Goal: Information Seeking & Learning: Find specific fact

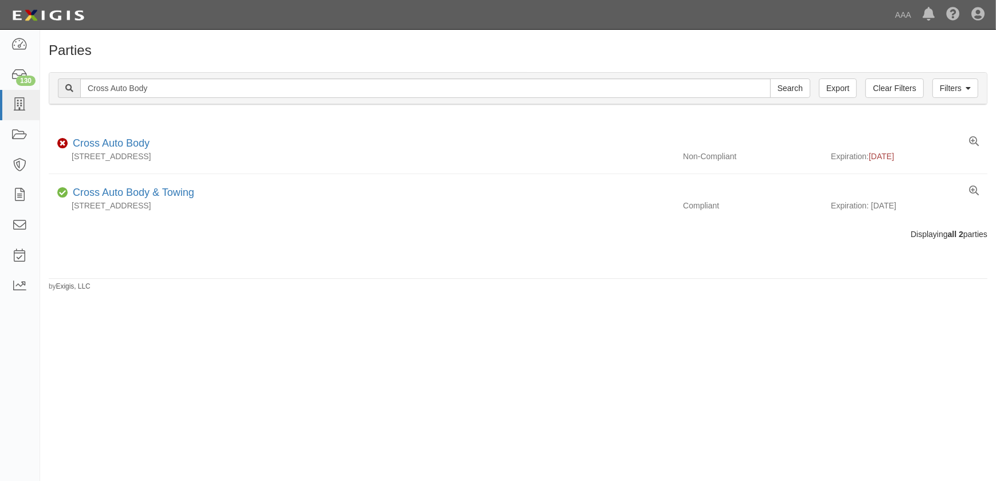
click at [52, 97] on div "Filters Clear Filters Export Cross Auto Body Search Filters" at bounding box center [517, 89] width 937 height 32
type input "Stone Brothers Collision"
click at [770, 78] on input "Search" at bounding box center [790, 87] width 40 height 19
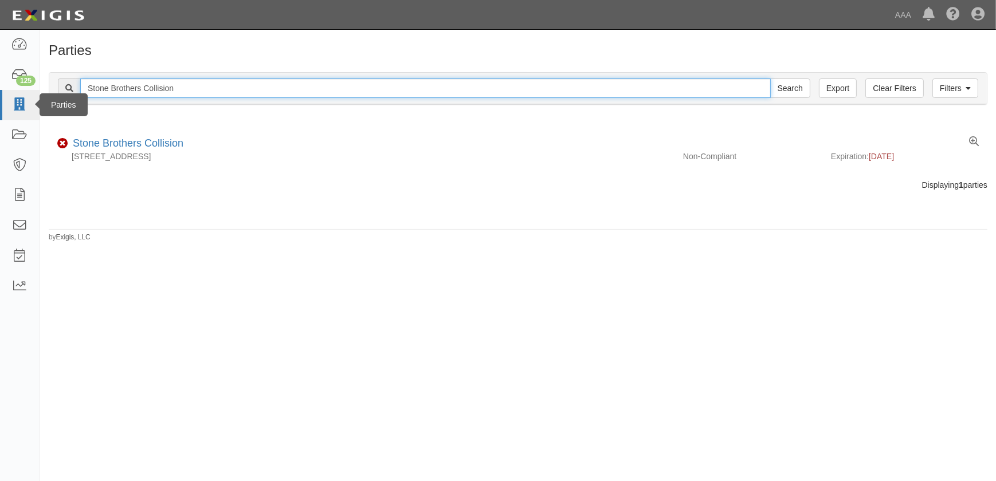
drag, startPoint x: 188, startPoint y: 92, endPoint x: 21, endPoint y: 92, distance: 167.3
click at [21, 92] on body "Toggle navigation Dashboard 125 Inbox Parties Agreements Coverages Documents Me…" at bounding box center [498, 234] width 996 height 468
paste input "Collision Unlimited Inc"
type input "Collision Unlimited Inc"
click at [770, 78] on input "Search" at bounding box center [790, 87] width 40 height 19
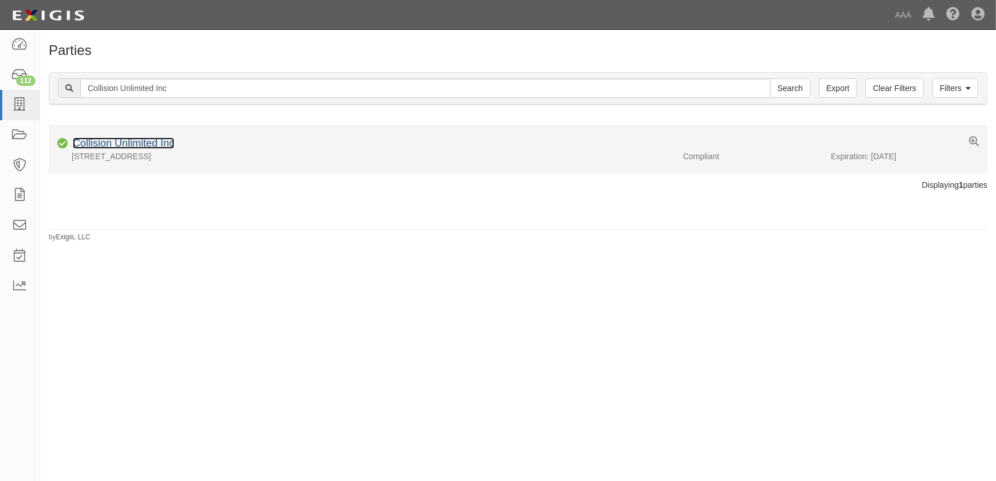
click at [137, 147] on link "Collision Unlimited Inc" at bounding box center [123, 143] width 101 height 11
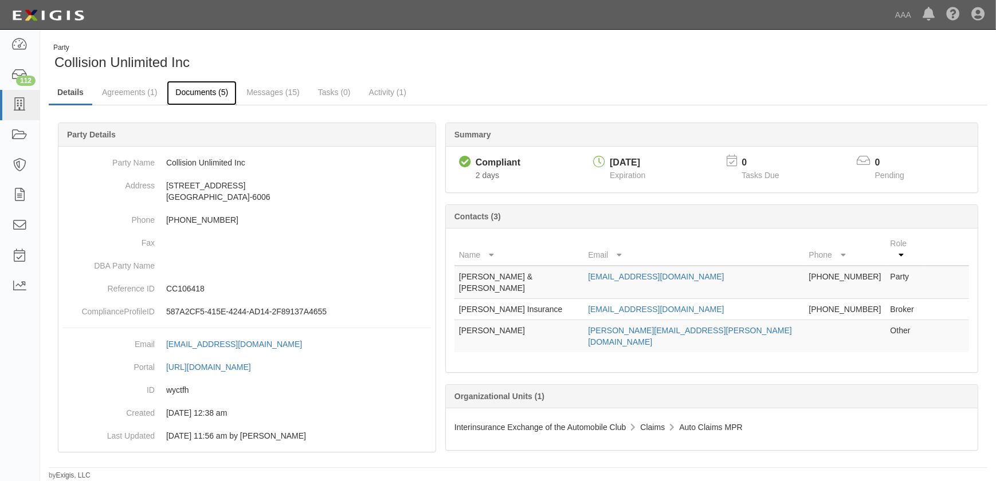
click at [190, 90] on link "Documents (5)" at bounding box center [202, 93] width 70 height 25
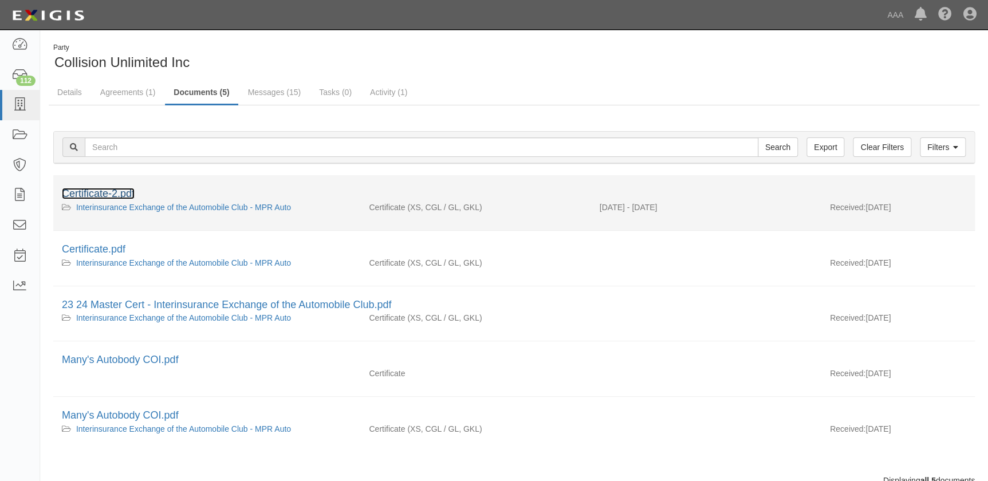
click at [87, 194] on link "Certificate-2.pdf" at bounding box center [98, 193] width 73 height 11
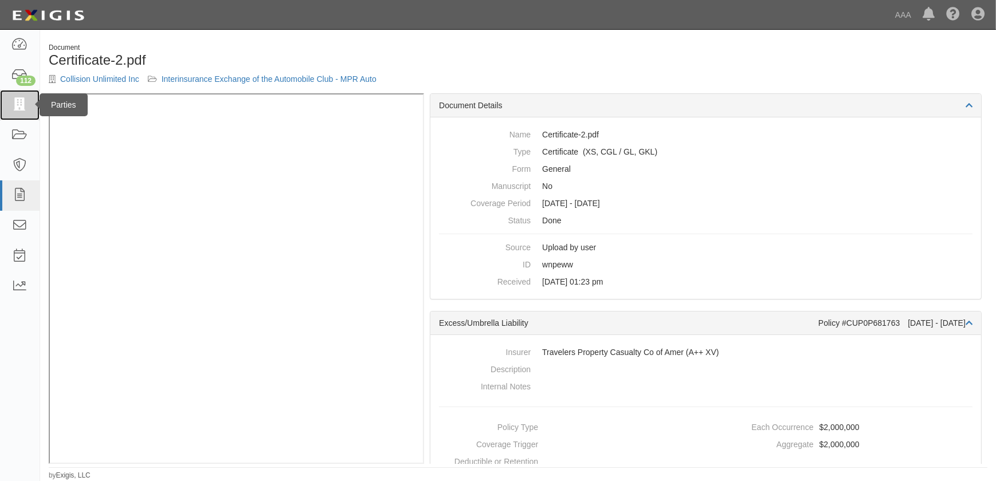
click at [19, 102] on icon at bounding box center [19, 105] width 16 height 13
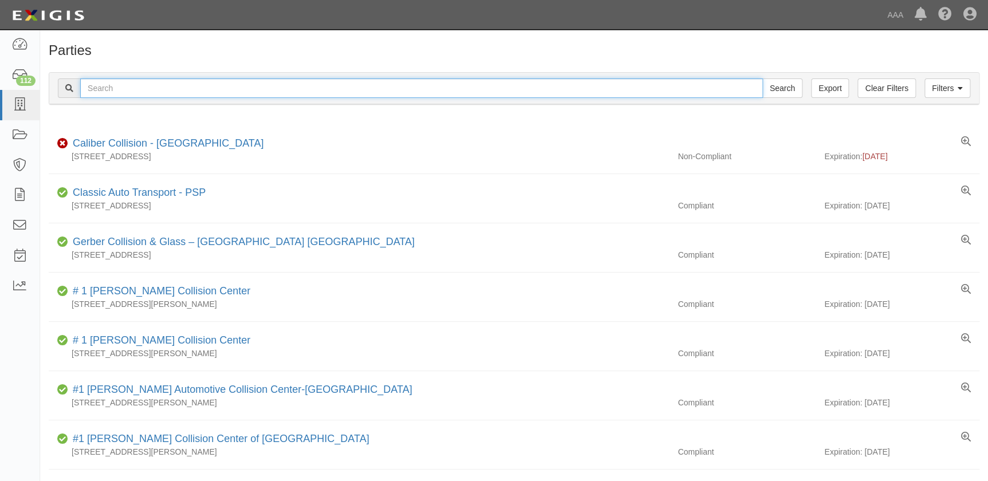
click at [133, 92] on input "text" at bounding box center [421, 87] width 683 height 19
paste input "Gobels Collision"
type input "Gobels Collision"
click at [763, 78] on input "Search" at bounding box center [783, 87] width 40 height 19
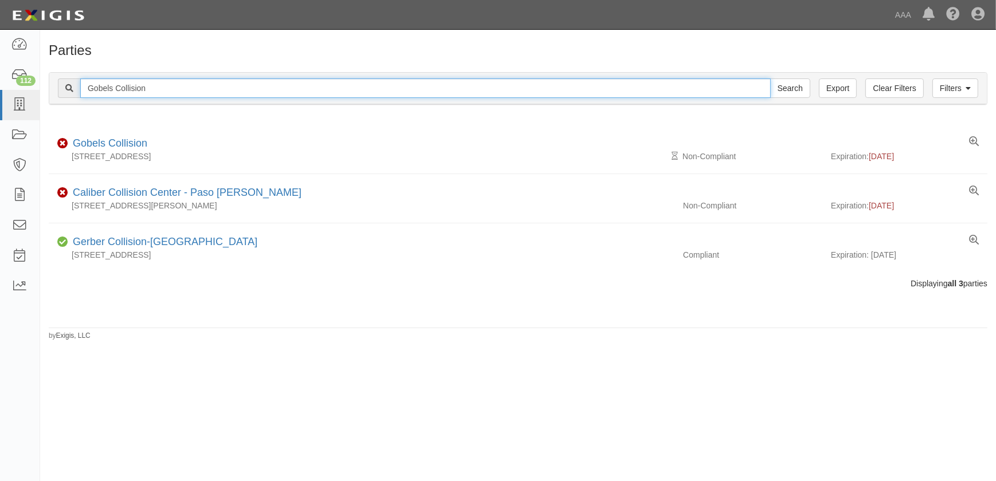
drag, startPoint x: 168, startPoint y: 92, endPoint x: 62, endPoint y: 87, distance: 106.1
click at [62, 87] on div "Gobels Collision Search" at bounding box center [434, 87] width 752 height 19
paste input "Honda World"
type input "Honda World"
click at [770, 78] on input "Search" at bounding box center [790, 87] width 40 height 19
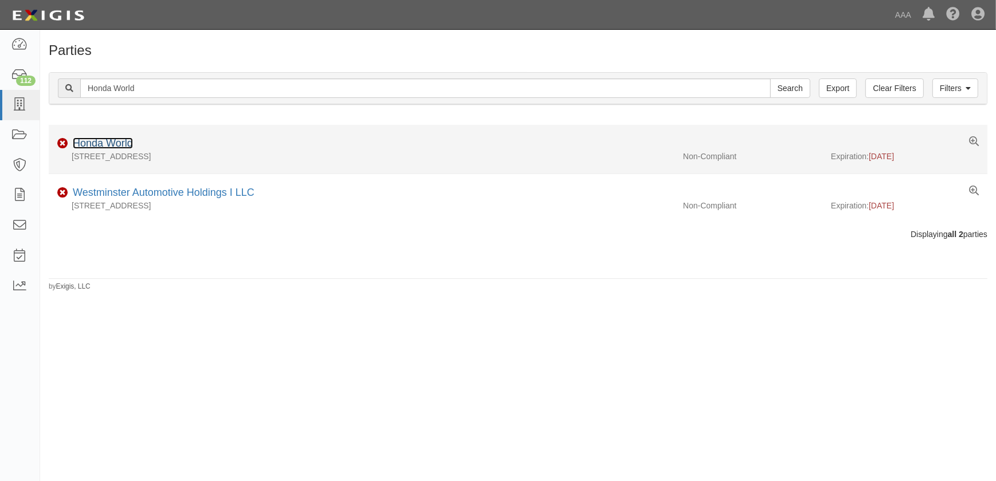
click at [128, 146] on link "Honda World" at bounding box center [103, 143] width 60 height 11
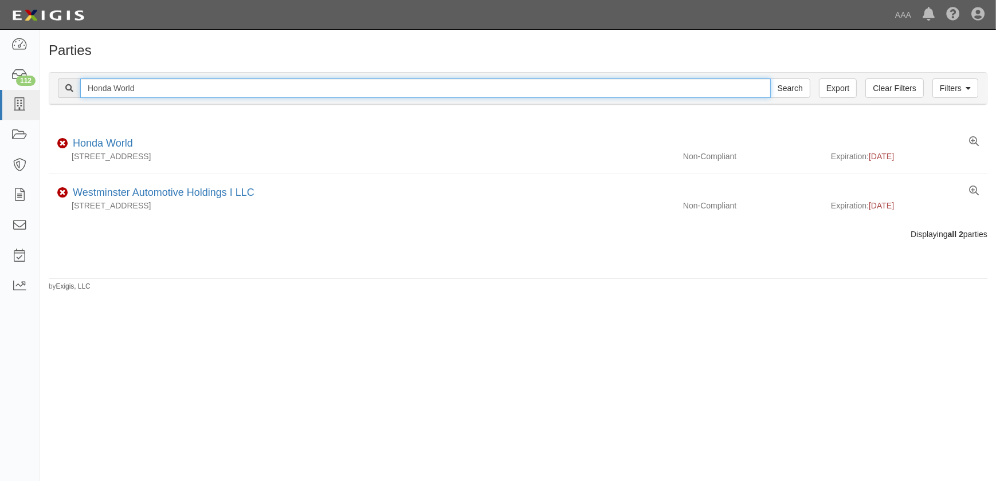
click at [56, 85] on div "Filters Clear Filters Export Honda World Search Filters" at bounding box center [517, 89] width 937 height 32
paste input "Crossroads Collision"
type input "Crossroads Collision"
click at [770, 78] on input "Search" at bounding box center [790, 87] width 40 height 19
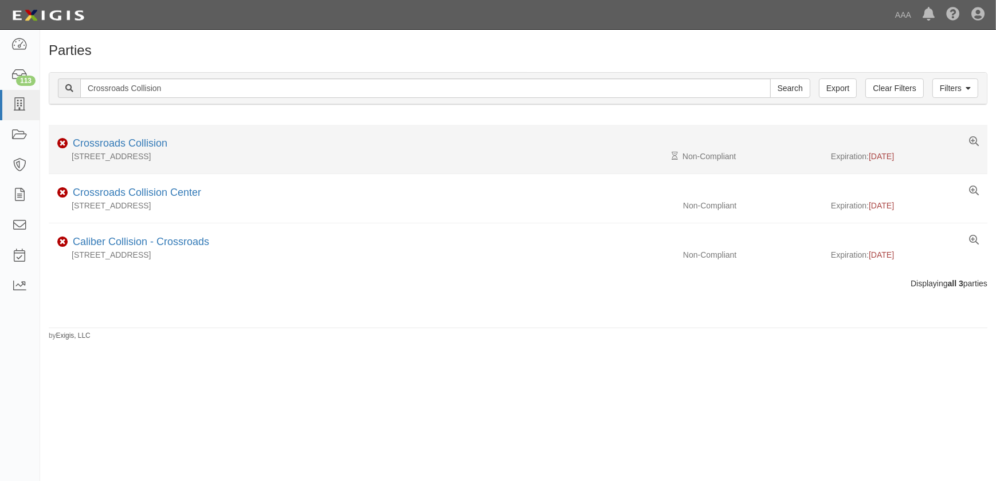
click at [125, 131] on li "Non-Compliant Crossroads Collision [STREET_ADDRESS] Pending Review Non-Complian…" at bounding box center [518, 149] width 938 height 49
click at [123, 143] on link "Crossroads Collision" at bounding box center [120, 143] width 95 height 11
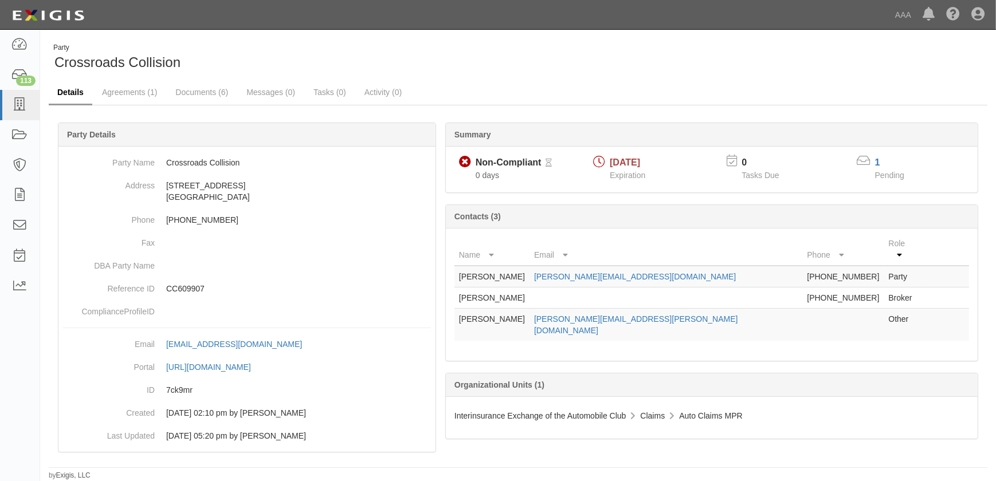
click at [76, 92] on link "Details" at bounding box center [71, 93] width 44 height 25
click at [23, 108] on icon at bounding box center [19, 105] width 16 height 13
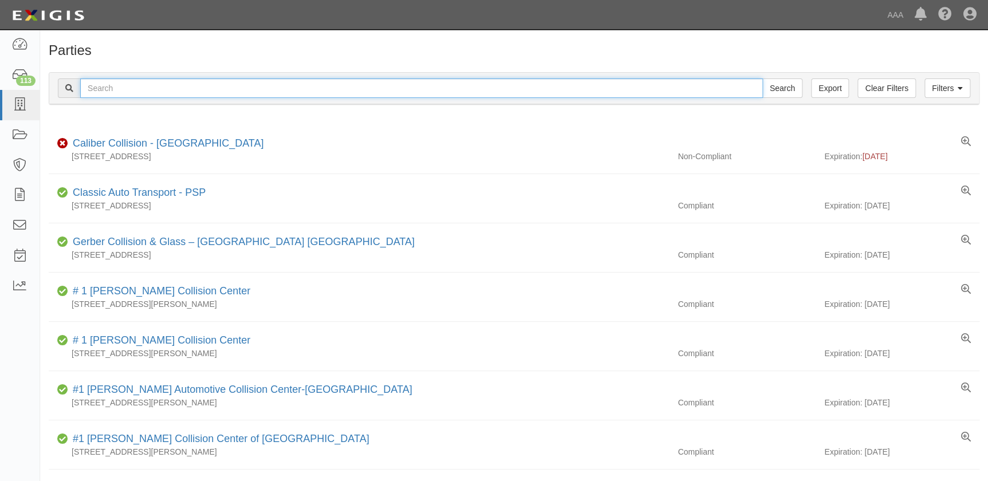
click at [131, 88] on input "text" at bounding box center [421, 87] width 683 height 19
paste input "Prestige Auto Body Inc"
type input "Prestige Auto Body Inc"
click at [763, 78] on input "Search" at bounding box center [783, 87] width 40 height 19
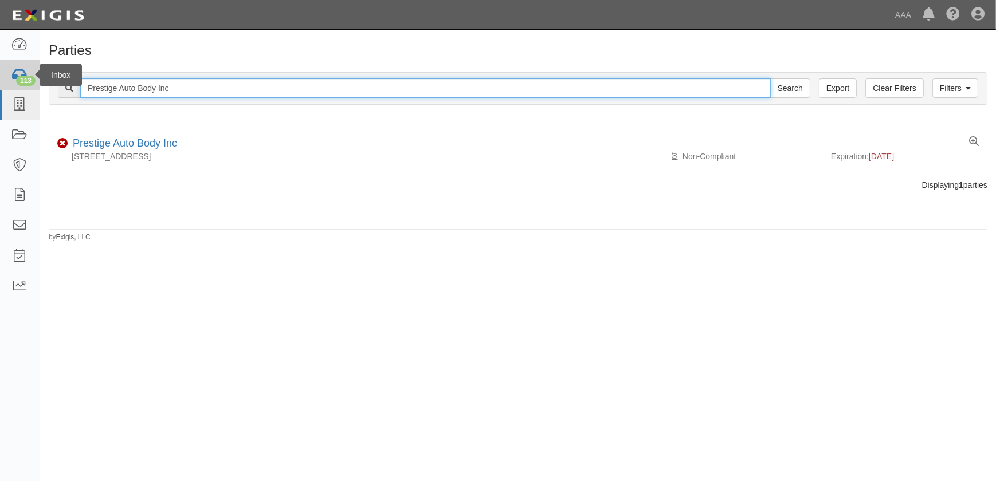
drag, startPoint x: 182, startPoint y: 82, endPoint x: 25, endPoint y: 83, distance: 157.0
click at [25, 83] on body "Toggle navigation Dashboard 113 Inbox Parties Agreements Coverages Documents Me…" at bounding box center [498, 234] width 996 height 468
paste input "[PERSON_NAME] Auto Body-St. [PERSON_NAME]"
type input "[PERSON_NAME] Auto Body-St. [PERSON_NAME]"
click at [770, 78] on input "Search" at bounding box center [790, 87] width 40 height 19
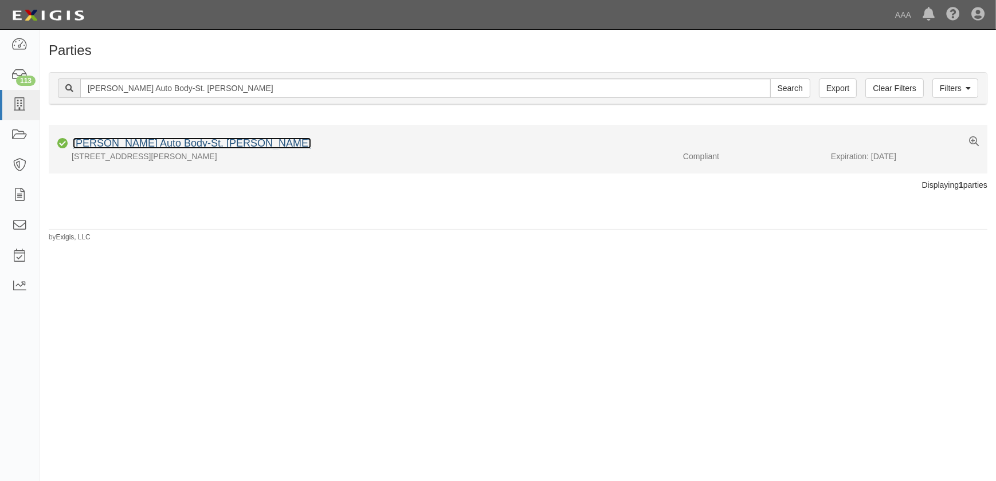
click at [116, 143] on link "[PERSON_NAME] Auto Body-St. [PERSON_NAME]" at bounding box center [192, 143] width 238 height 11
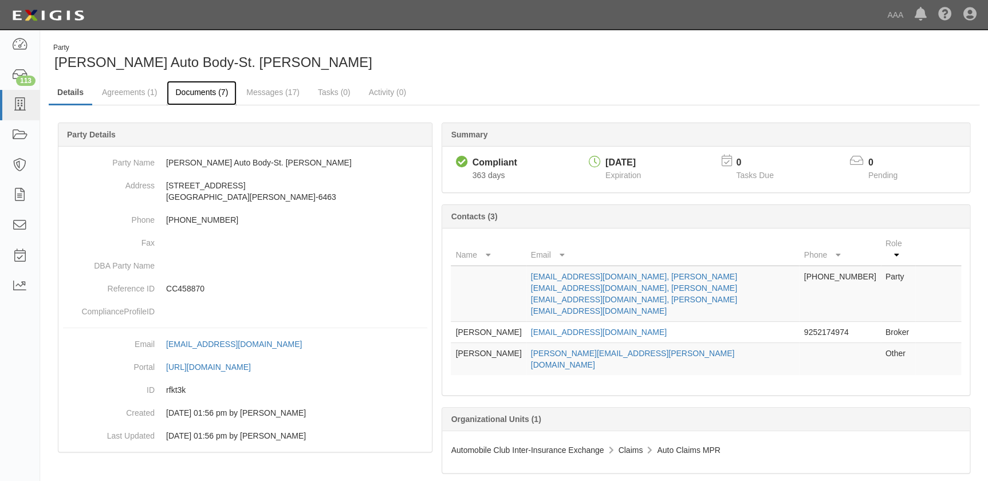
click at [201, 92] on link "Documents (7)" at bounding box center [202, 93] width 70 height 25
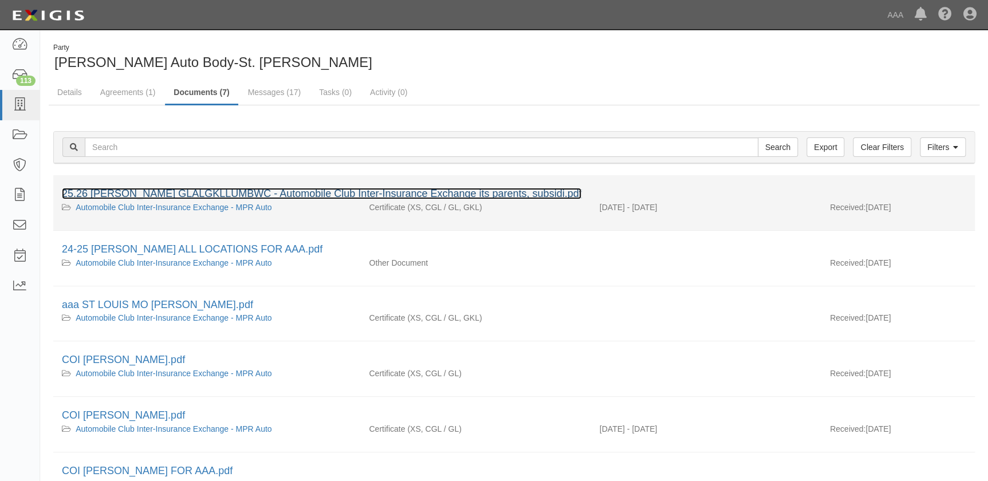
click at [180, 192] on link "25.26 [PERSON_NAME] GLALGKLLUMBWC - Automobile Club Inter-Insurance Exchange it…" at bounding box center [322, 193] width 520 height 11
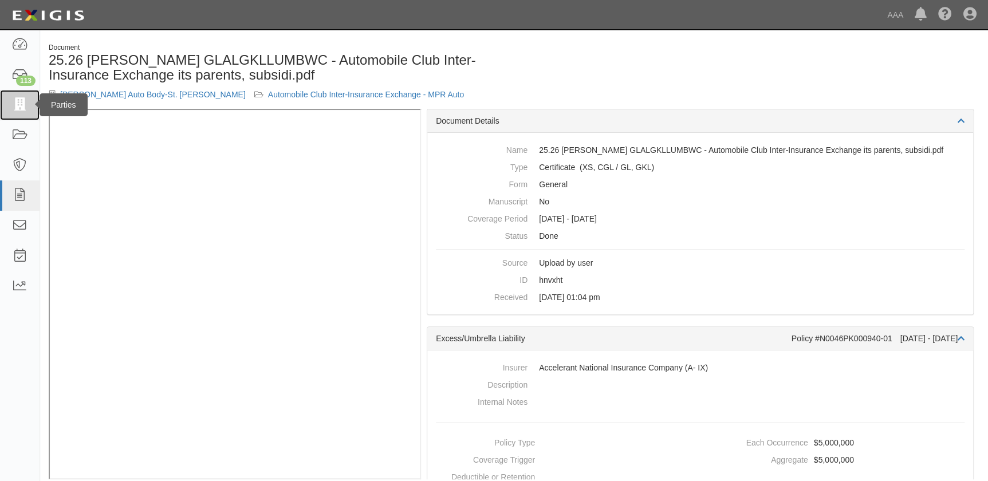
click at [21, 102] on icon at bounding box center [19, 105] width 16 height 13
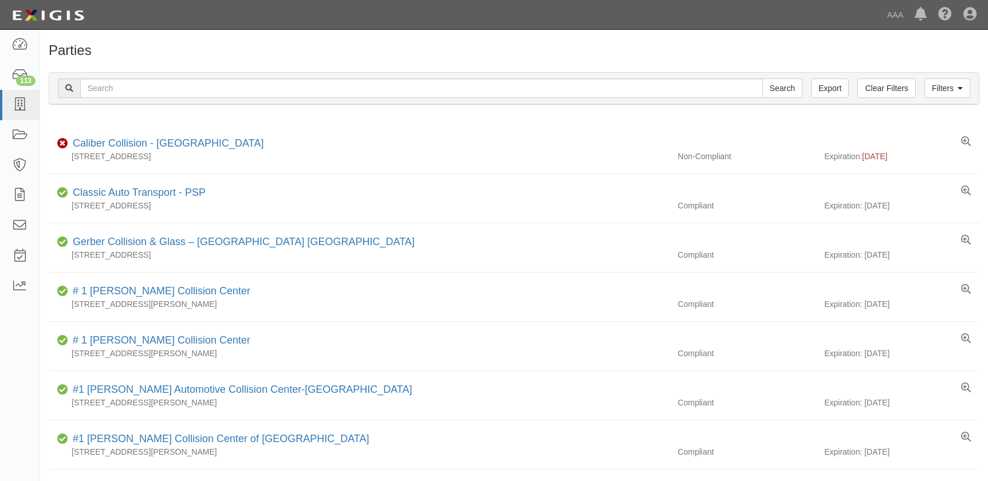
click at [140, 87] on input "text" at bounding box center [421, 87] width 683 height 19
type input "[PERSON_NAME] Auto Body-[PERSON_NAME] MO"
click at [763, 78] on input "Search" at bounding box center [783, 87] width 40 height 19
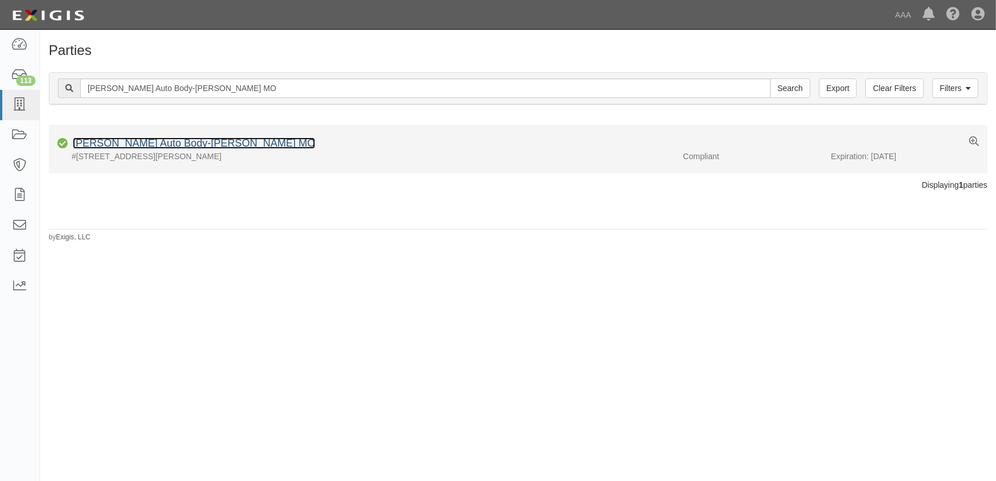
click at [143, 140] on link "Schaefer Auto Body-O'Fallon MO" at bounding box center [194, 143] width 242 height 11
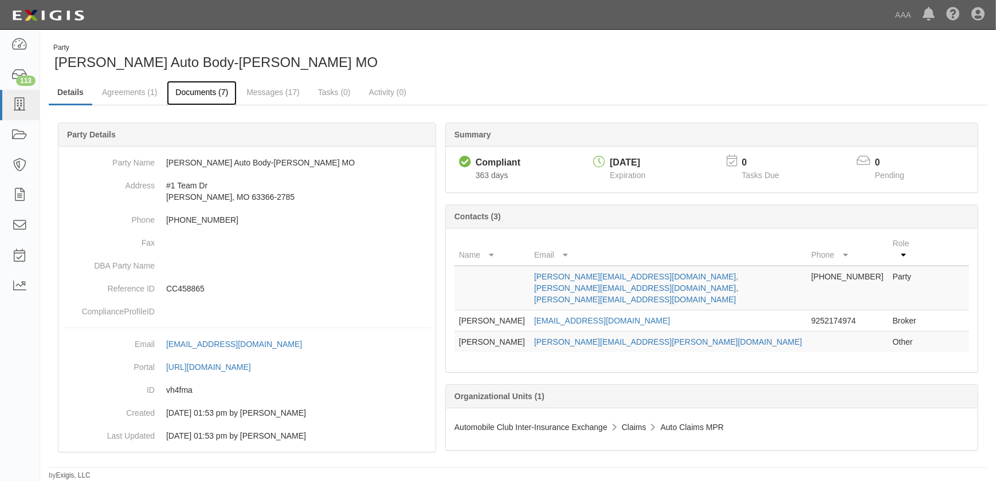
click at [200, 92] on link "Documents (7)" at bounding box center [202, 93] width 70 height 25
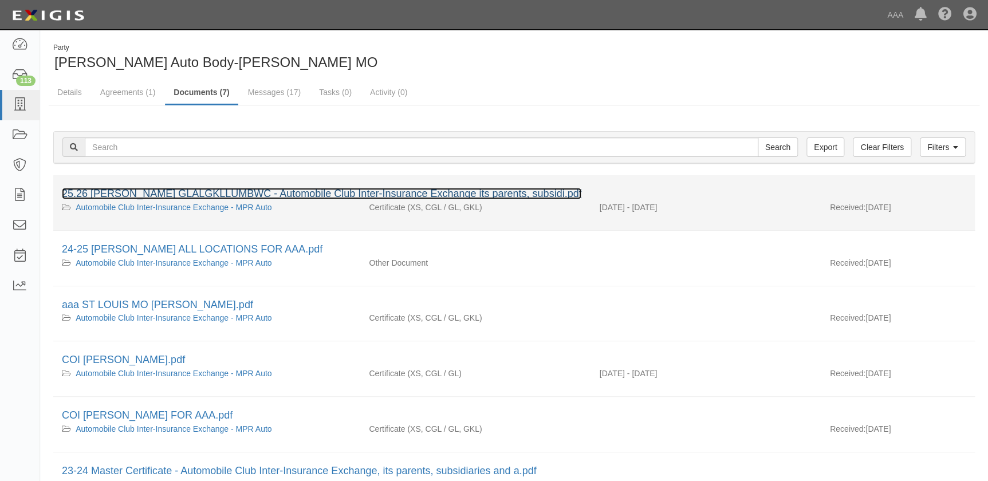
click at [179, 196] on link "25.26 SCHAEFER GLALGKLLUMBWC - Automobile Club Inter-Insurance Exchange its par…" at bounding box center [322, 193] width 520 height 11
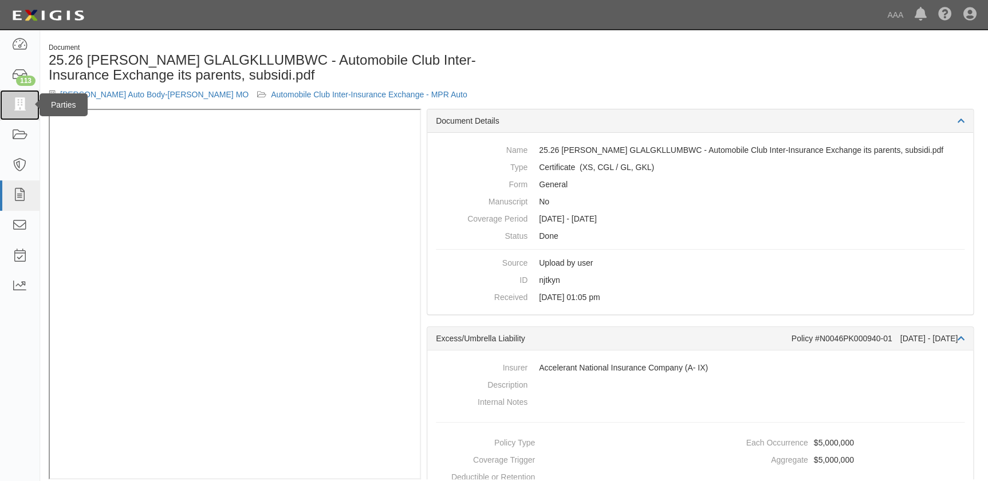
click at [21, 109] on icon at bounding box center [19, 105] width 16 height 13
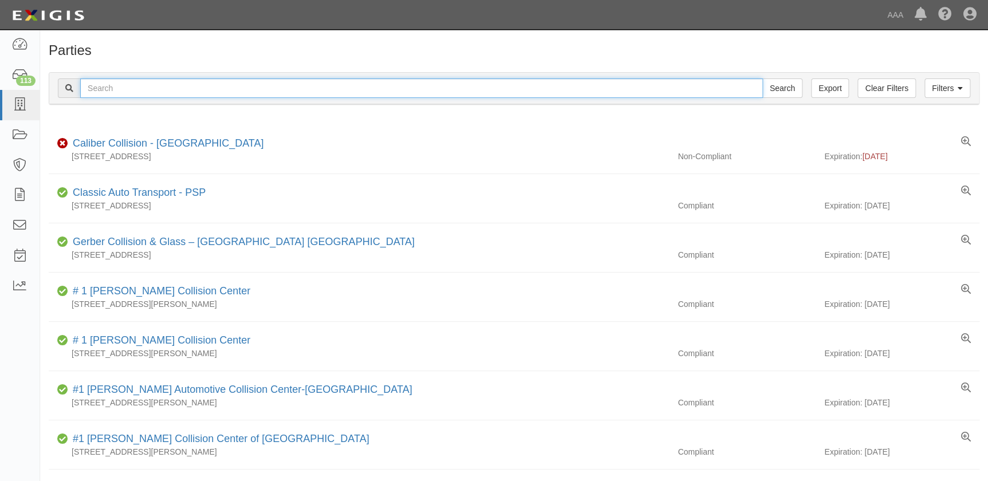
click at [127, 89] on input "text" at bounding box center [421, 87] width 683 height 19
paste input "Schaefer Auto Body-Crestwood"
type input "Schaefer Auto Body-Crestwood"
click at [763, 78] on input "Search" at bounding box center [783, 87] width 40 height 19
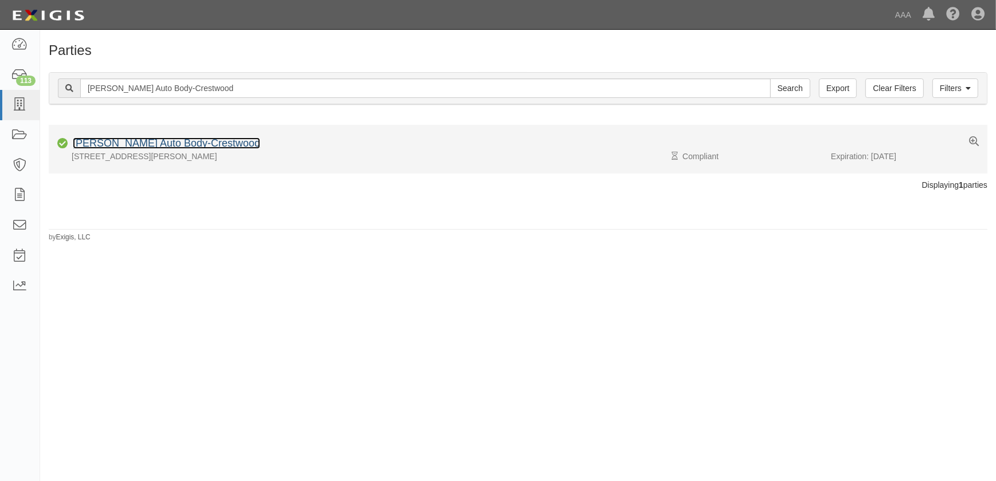
click at [140, 147] on link "[PERSON_NAME] Auto Body-Crestwood" at bounding box center [166, 143] width 187 height 11
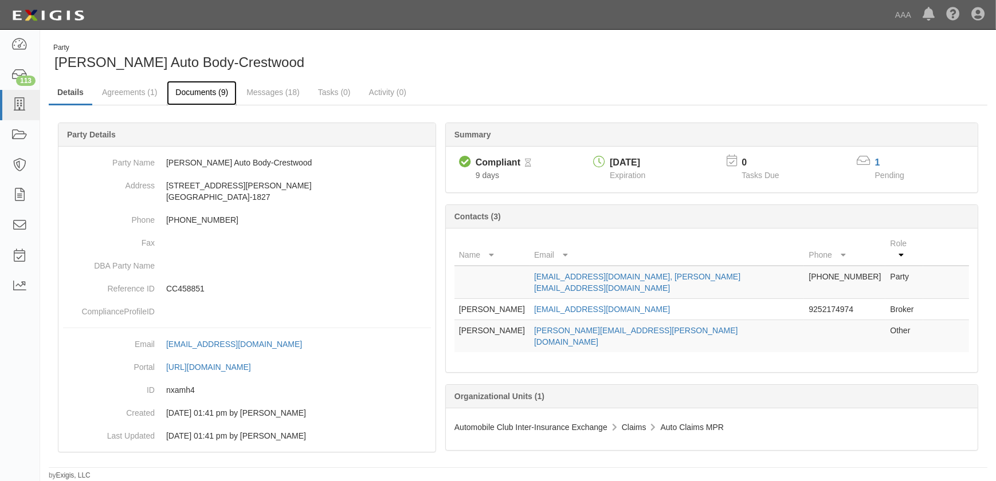
click at [194, 96] on link "Documents (9)" at bounding box center [202, 93] width 70 height 25
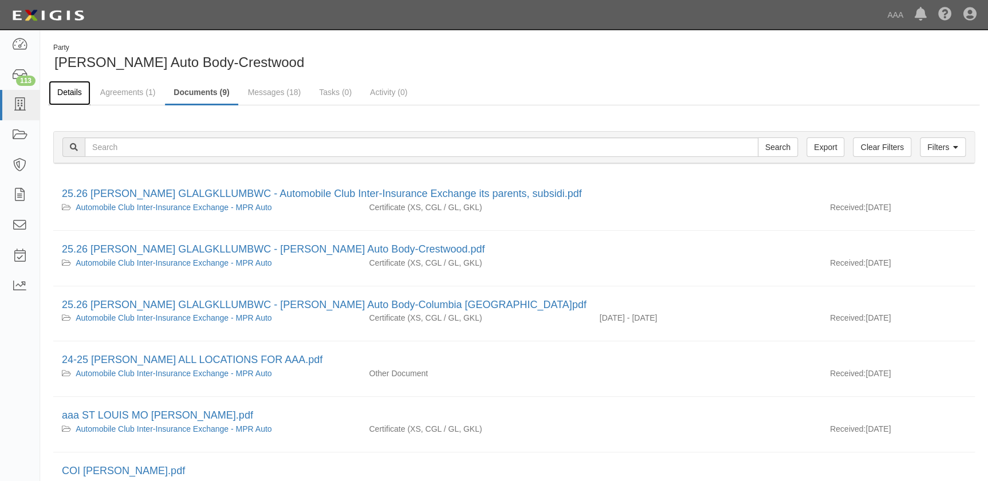
click at [70, 92] on link "Details" at bounding box center [70, 93] width 42 height 25
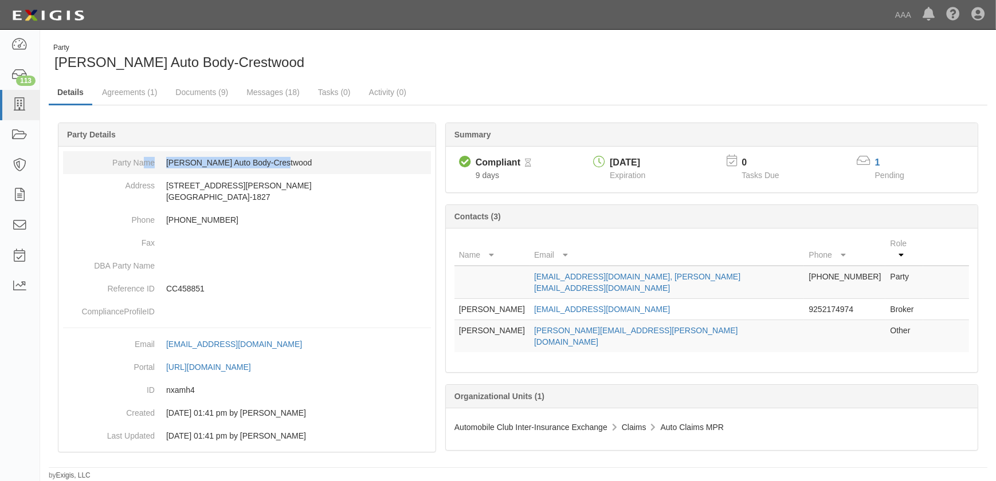
drag, startPoint x: 260, startPoint y: 166, endPoint x: 143, endPoint y: 161, distance: 117.5
click at [143, 161] on dl "Party Name Schaefer Auto Body-Crestwood Address 9902 Watson Rd Crestwood, MO 63…" at bounding box center [247, 237] width 368 height 172
click at [406, 53] on div "Party Schaefer Auto Body-Crestwood" at bounding box center [279, 57] width 461 height 29
drag, startPoint x: 278, startPoint y: 164, endPoint x: 168, endPoint y: 171, distance: 109.6
click at [168, 171] on dd "Schaefer Auto Body-Crestwood" at bounding box center [247, 162] width 368 height 23
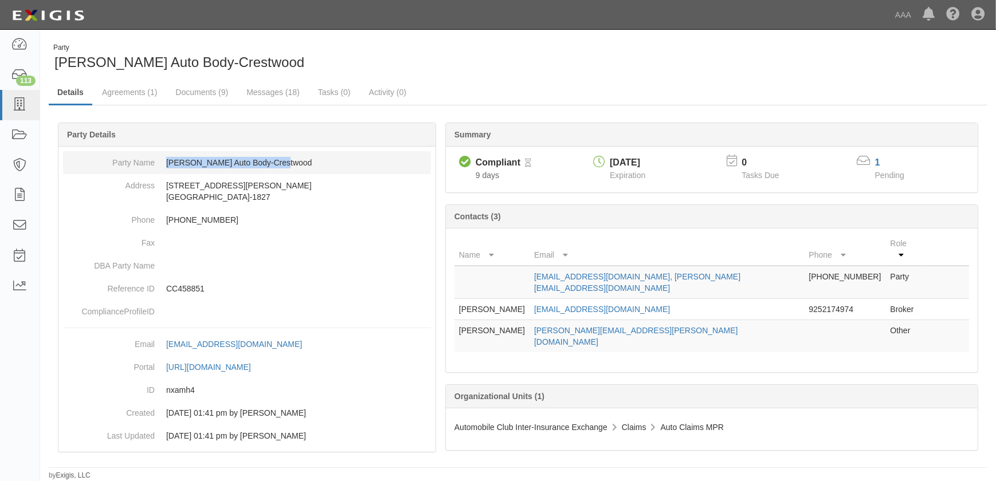
copy dd "Schaefer Auto Body-Crestwood"
click at [21, 106] on icon at bounding box center [19, 105] width 16 height 13
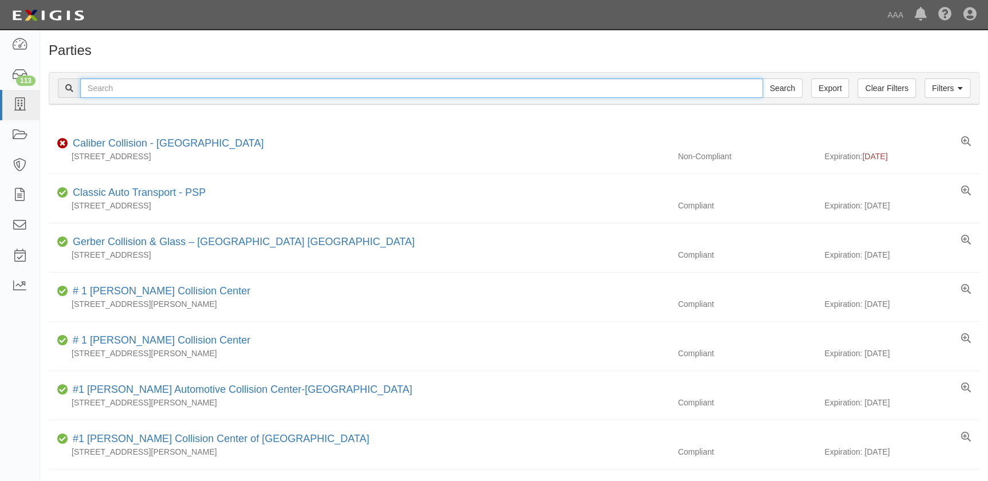
click at [170, 89] on input "text" at bounding box center [421, 87] width 683 height 19
paste input "J C Auto Body"
type input "J C Auto Body"
click at [763, 78] on input "Search" at bounding box center [783, 87] width 40 height 19
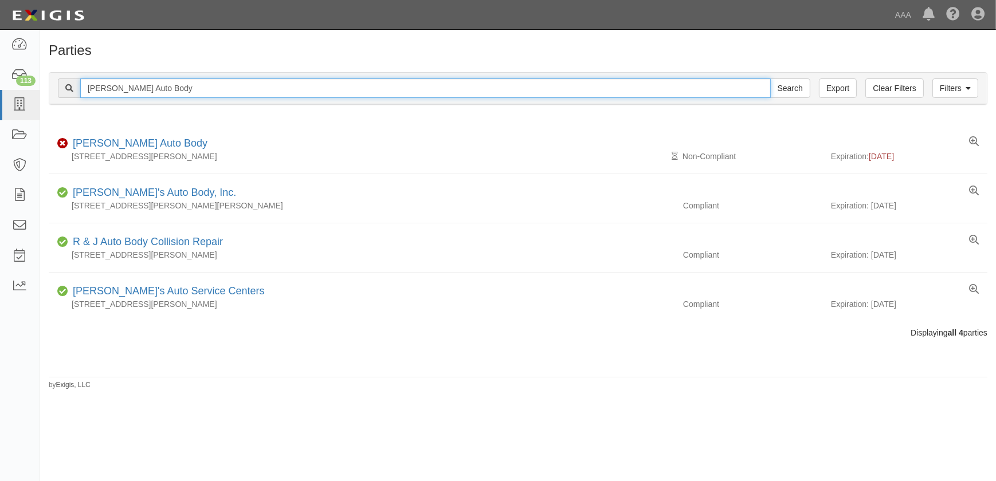
drag, startPoint x: 57, startPoint y: 88, endPoint x: 45, endPoint y: 88, distance: 12.0
click at [46, 88] on div "Filters Clear Filters Export J C Auto Body Search Filters Compliance Status Com…" at bounding box center [518, 90] width 956 height 53
paste input "Bachman Collision Center"
type input "[PERSON_NAME] Collision Center"
click at [770, 78] on input "Search" at bounding box center [790, 87] width 40 height 19
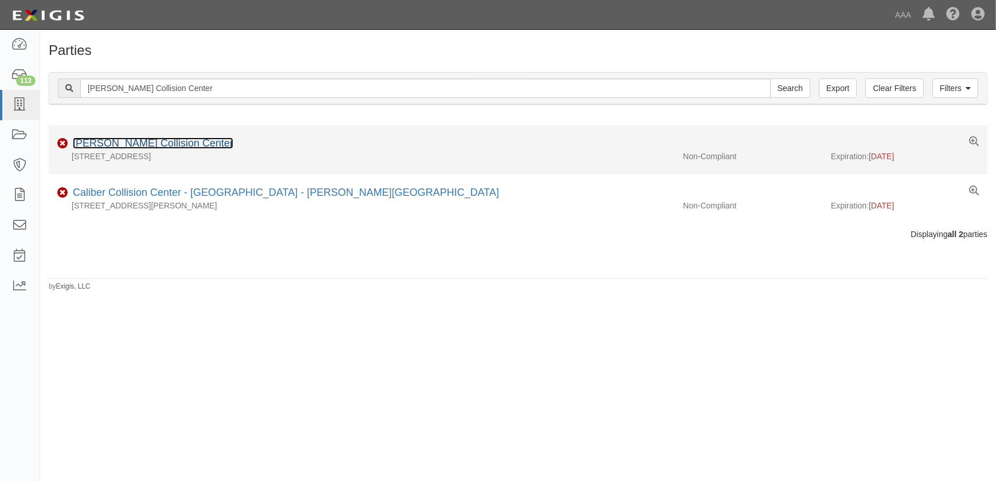
click at [187, 146] on link "[PERSON_NAME] Collision Center" at bounding box center [153, 143] width 160 height 11
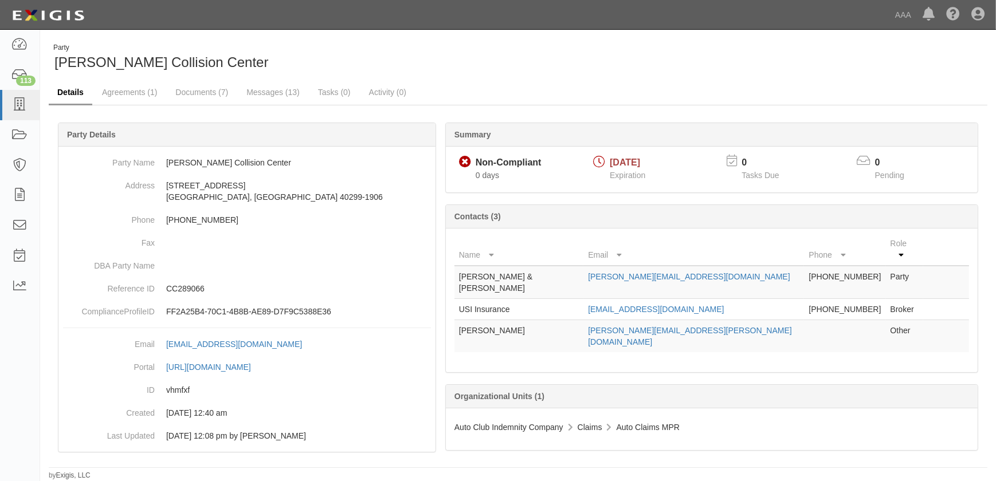
click at [73, 92] on link "Details" at bounding box center [71, 93] width 44 height 25
click at [263, 85] on link "Messages (13)" at bounding box center [273, 93] width 70 height 25
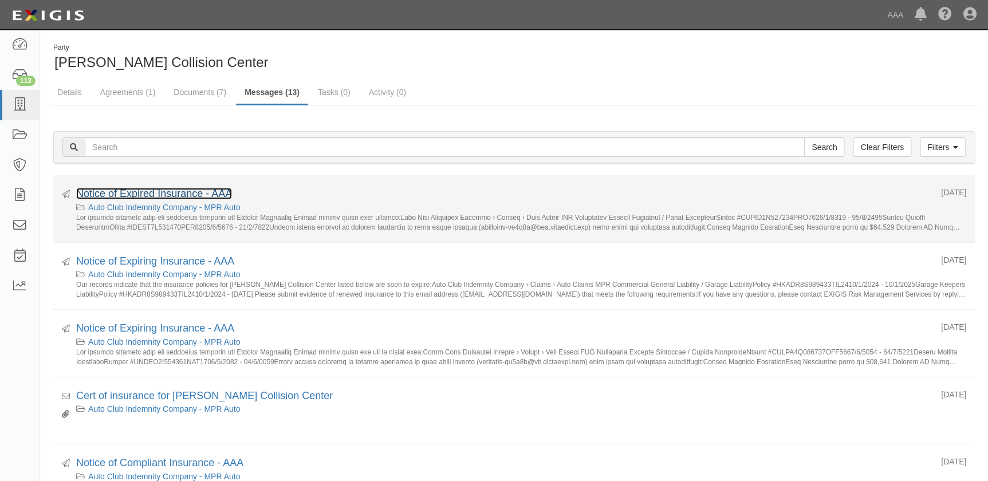
click at [172, 195] on link "Notice of Expired Insurance - AAA" at bounding box center [154, 193] width 156 height 11
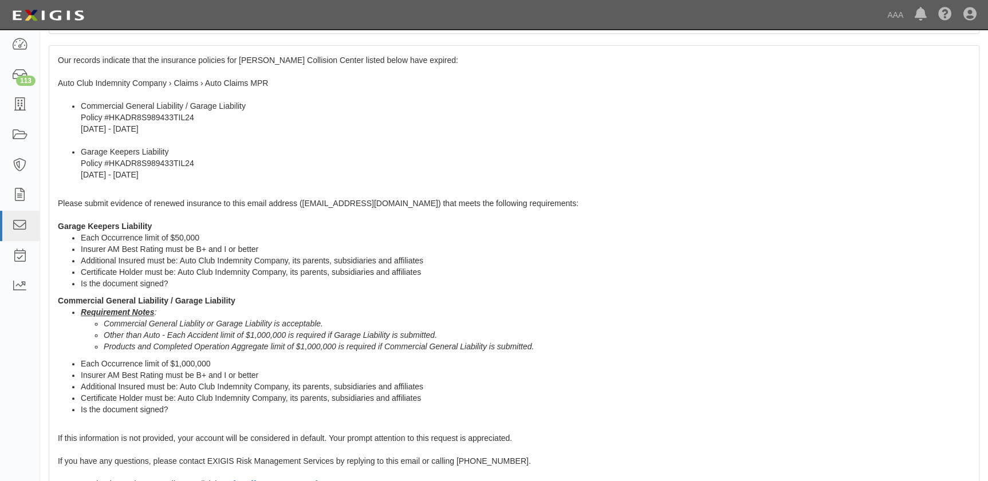
scroll to position [403, 0]
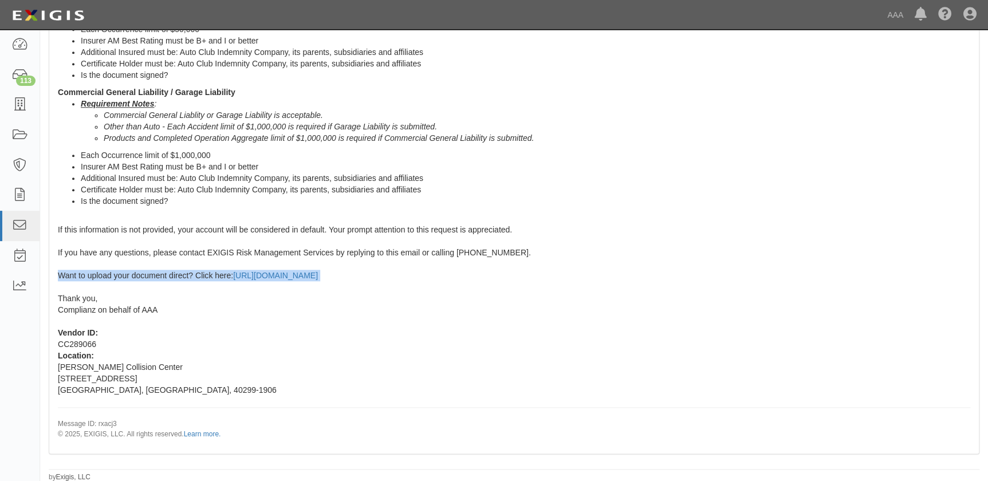
drag, startPoint x: 435, startPoint y: 276, endPoint x: 59, endPoint y: 278, distance: 376.4
click at [59, 278] on div "Our records indicate that the insurance policies for Bachman Collision Center l…" at bounding box center [514, 145] width 930 height 616
copy span "Want to upload your document direct? Click here: https://complianz.com/agreemen…"
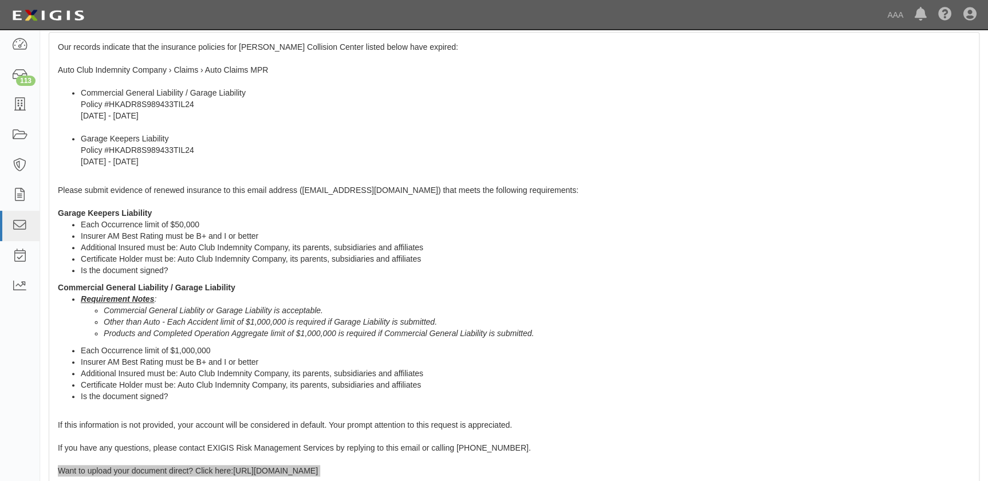
scroll to position [0, 0]
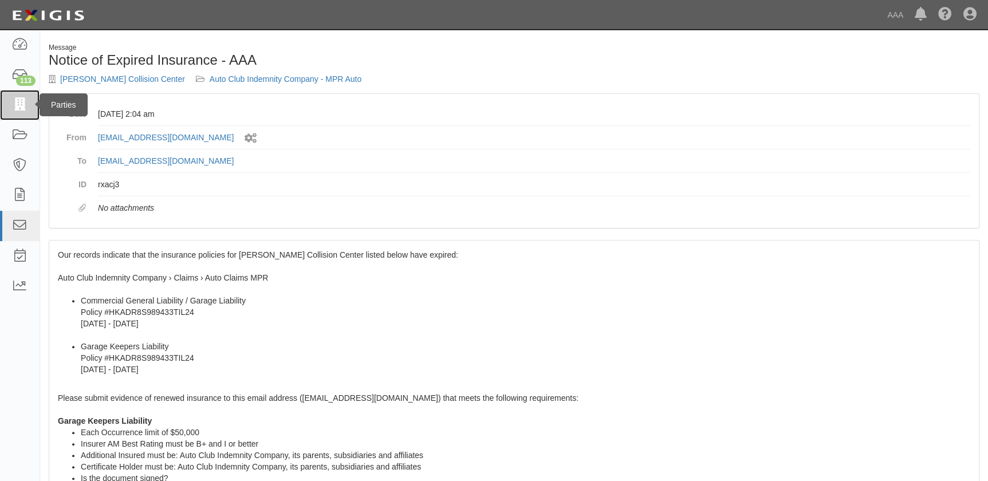
click at [16, 115] on link at bounding box center [20, 105] width 40 height 30
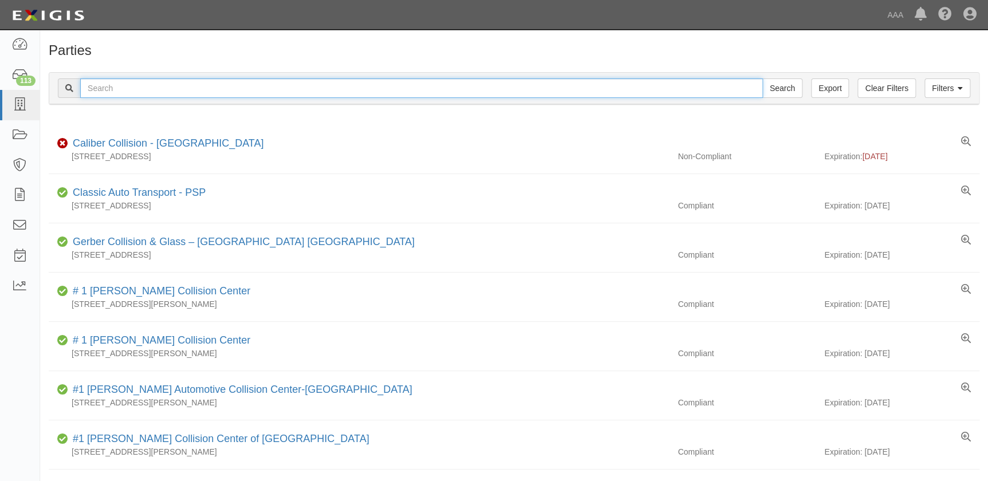
click at [107, 85] on input "text" at bounding box center [421, 87] width 683 height 19
paste input "Barnett's Body Shop-Madison"
type input "Barnett's Body Shop-Madison"
click at [763, 78] on input "Search" at bounding box center [783, 87] width 40 height 19
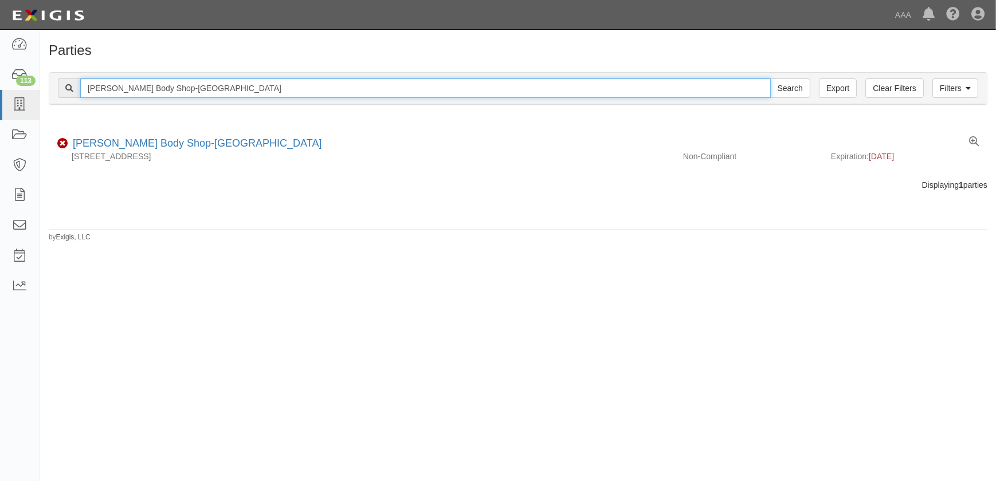
drag, startPoint x: 201, startPoint y: 91, endPoint x: 61, endPoint y: 96, distance: 139.9
click at [61, 96] on div "Barnett's Body Shop-Madison Search" at bounding box center [434, 87] width 752 height 19
paste input "Tristar-Chevrolet"
type input "Tristar-Chevrolet"
click at [770, 78] on input "Search" at bounding box center [790, 87] width 40 height 19
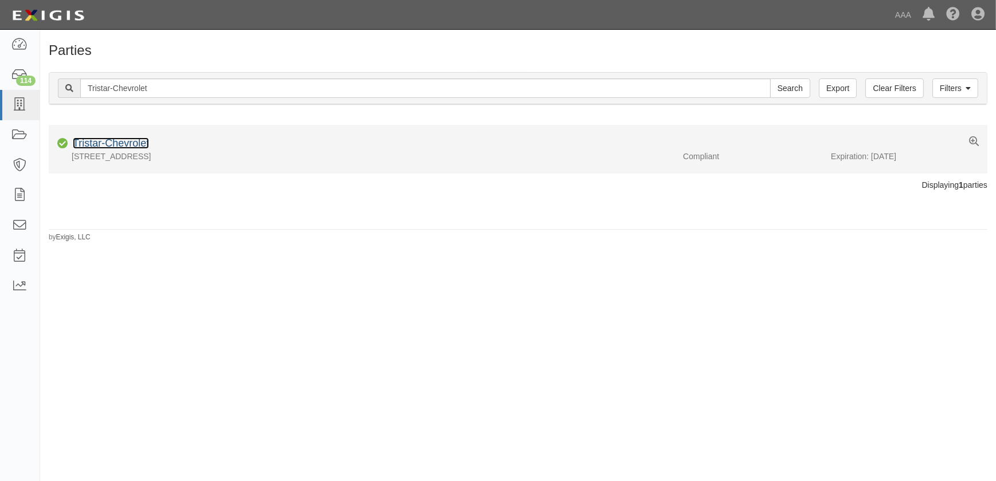
click at [123, 146] on link "Tristar-Chevrolet" at bounding box center [111, 143] width 76 height 11
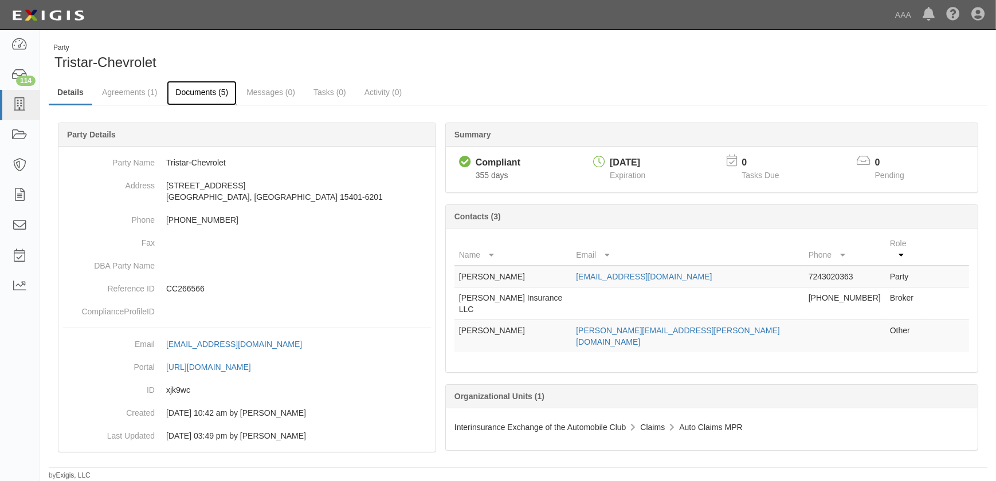
click at [192, 96] on link "Documents (5)" at bounding box center [202, 93] width 70 height 25
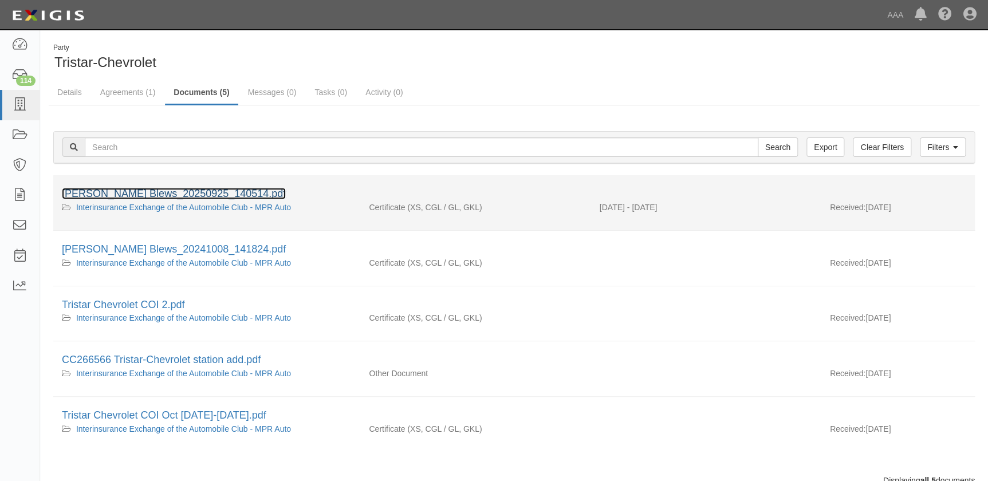
click at [163, 193] on link "Hutton Blews_20250925_140514.pdf" at bounding box center [174, 193] width 224 height 11
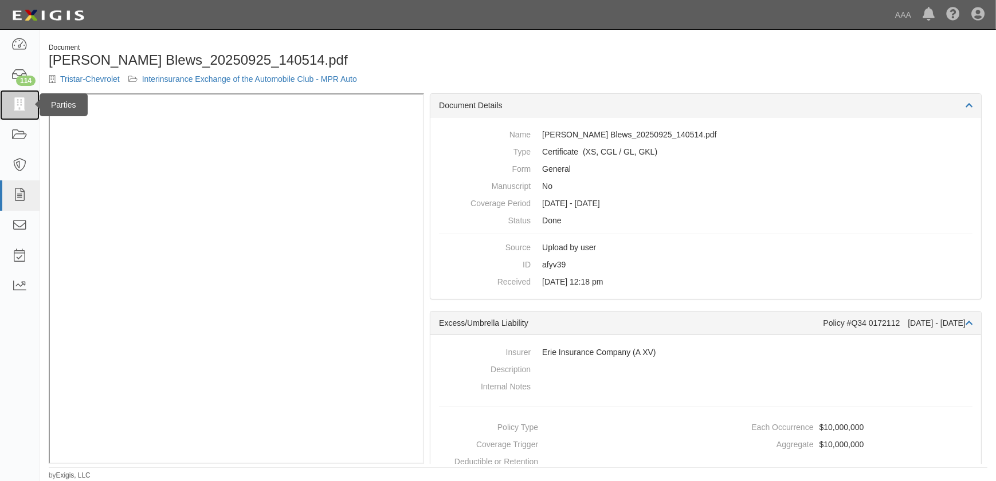
click at [17, 108] on icon at bounding box center [19, 105] width 16 height 13
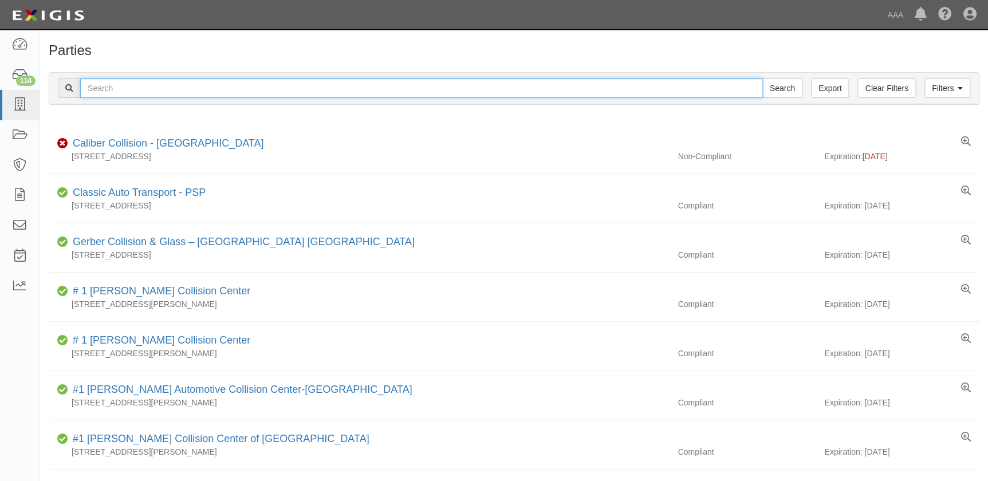
click at [140, 91] on input "text" at bounding box center [421, 87] width 683 height 19
paste input "Crown Collision Center-[GEOGRAPHIC_DATA]"
type input "Crown Collision Center-[GEOGRAPHIC_DATA]"
click at [763, 78] on input "Search" at bounding box center [783, 87] width 40 height 19
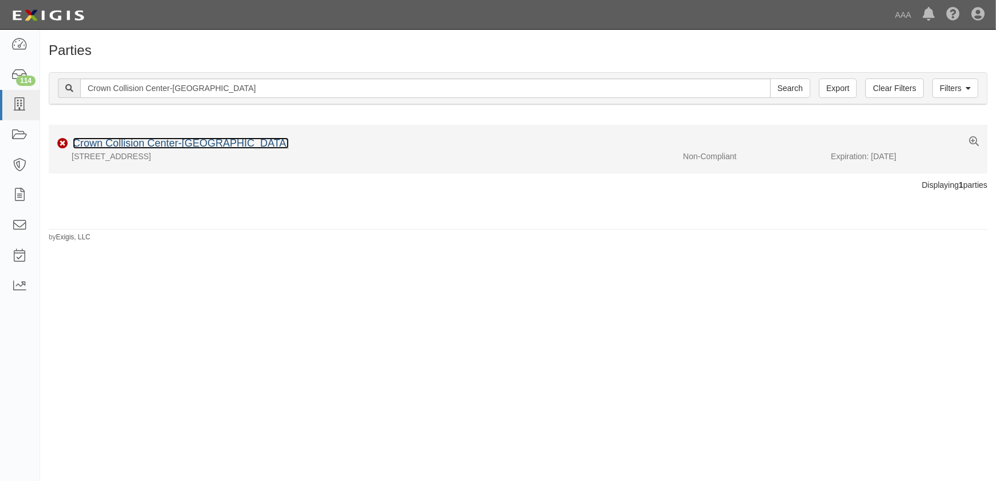
click at [161, 146] on link "Crown Collision Center-[GEOGRAPHIC_DATA]" at bounding box center [181, 143] width 216 height 11
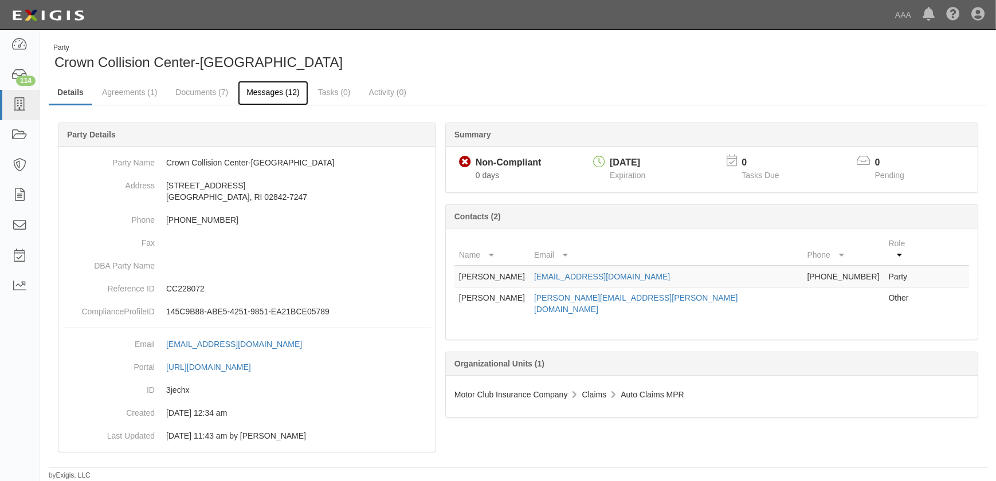
click at [262, 90] on link "Messages (12)" at bounding box center [273, 93] width 70 height 25
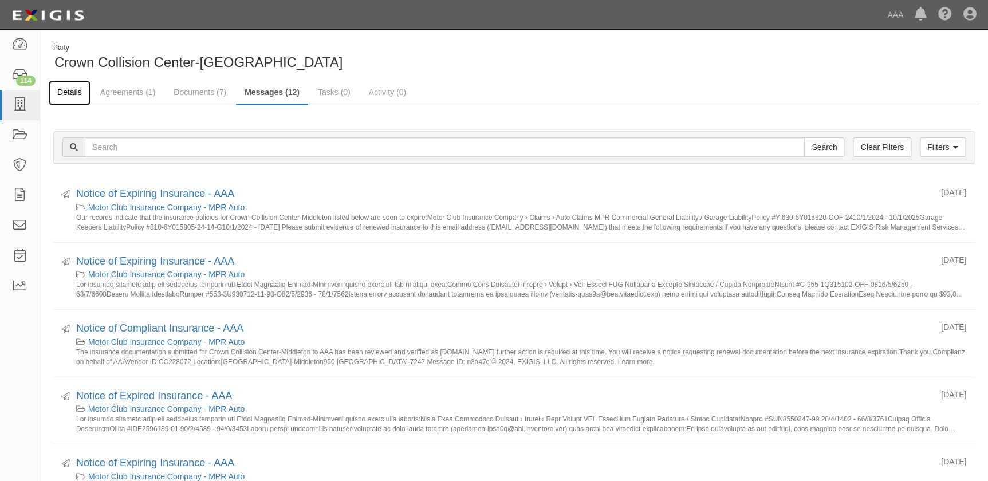
click at [74, 87] on link "Details" at bounding box center [70, 93] width 42 height 25
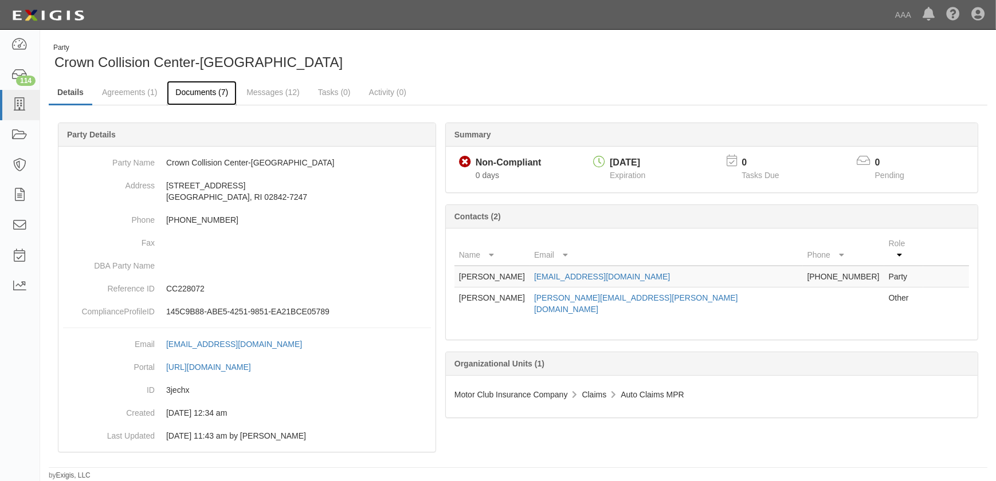
click at [199, 97] on link "Documents (7)" at bounding box center [202, 93] width 70 height 25
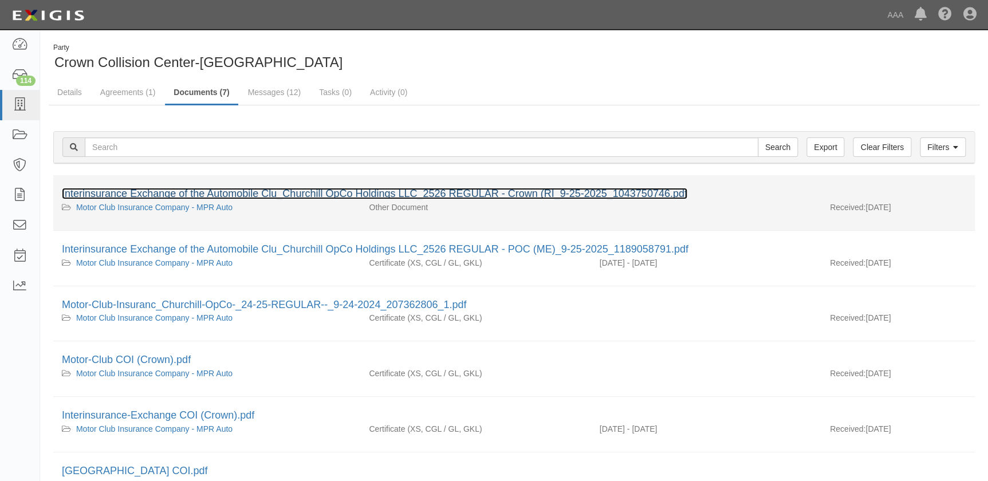
click at [195, 196] on link "Interinsurance Exchange of the Automobile Clu_Churchill OpCo Holdings LLC_2526 …" at bounding box center [375, 193] width 626 height 11
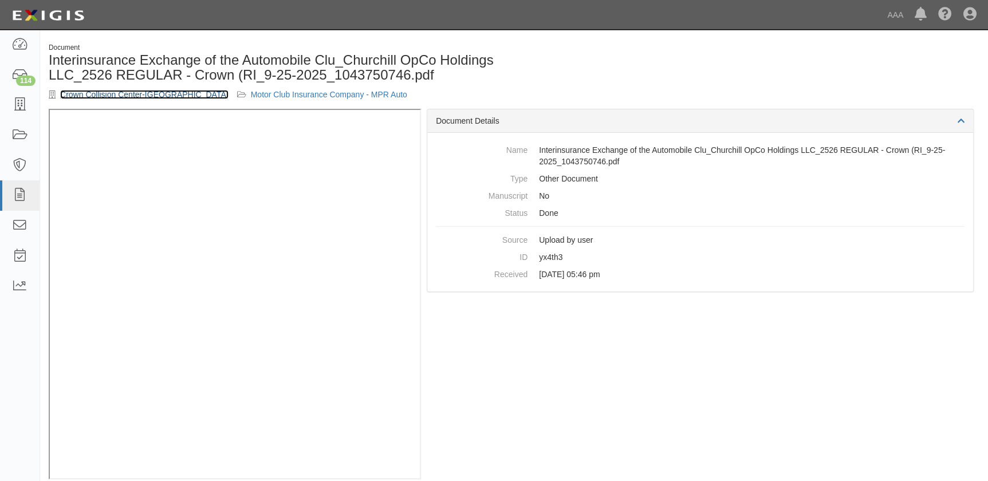
click at [76, 93] on link "Crown Collision Center-[GEOGRAPHIC_DATA]" at bounding box center [144, 94] width 168 height 9
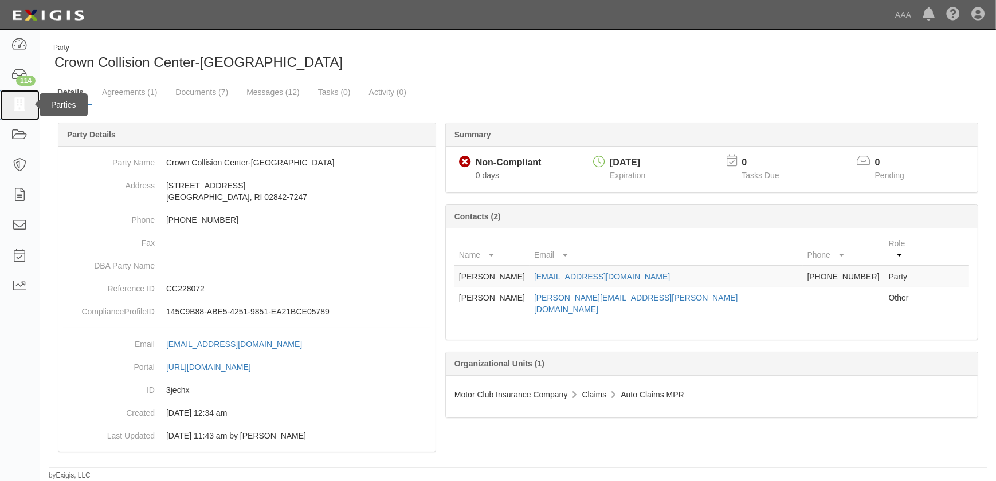
click at [23, 111] on icon at bounding box center [19, 105] width 16 height 13
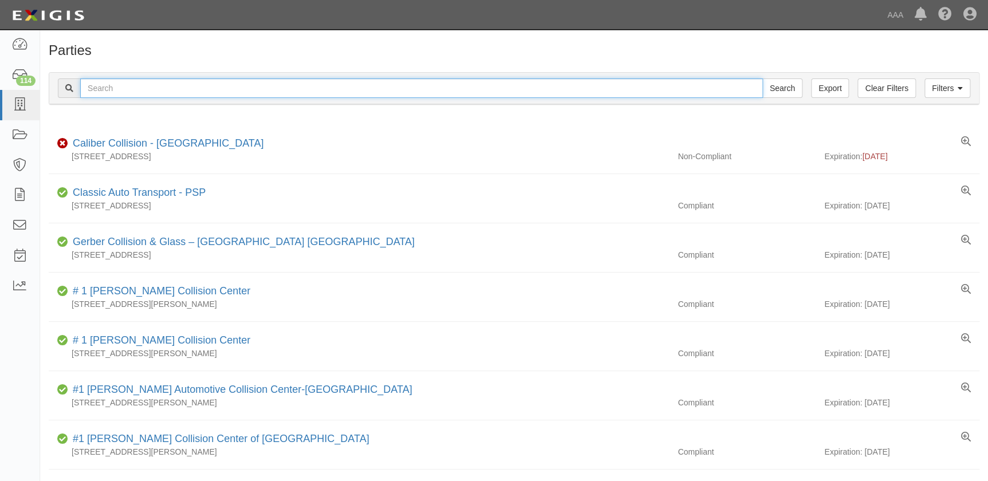
click at [230, 93] on input "text" at bounding box center [421, 87] width 683 height 19
type input "crown"
click at [763, 78] on input "Search" at bounding box center [783, 87] width 40 height 19
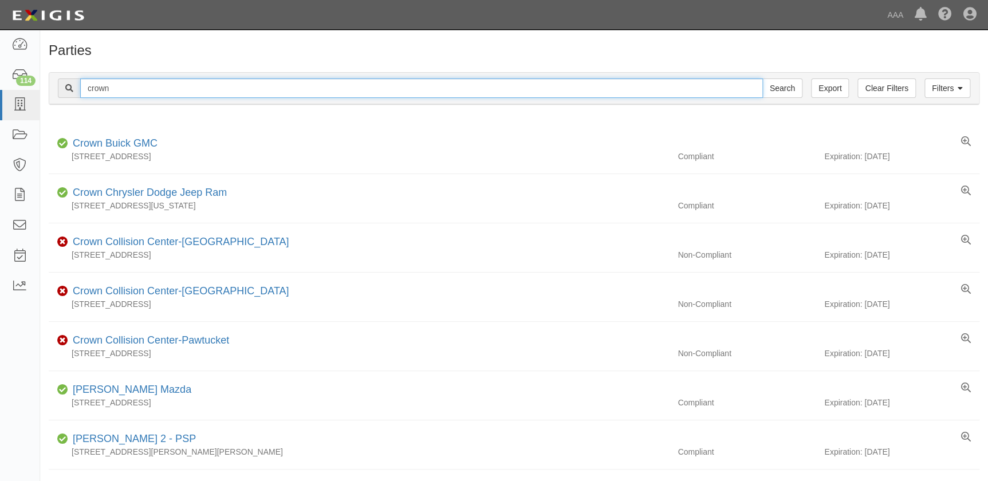
drag, startPoint x: 125, startPoint y: 89, endPoint x: 42, endPoint y: 87, distance: 83.1
click at [42, 87] on div "Filters Clear Filters Export crown Search Filters Compliance Status Compliant N…" at bounding box center [514, 90] width 948 height 53
paste input "Sebago Lake Collision LLC"
type input "Sebago Lake Collision LLC"
click at [763, 78] on input "Search" at bounding box center [783, 87] width 40 height 19
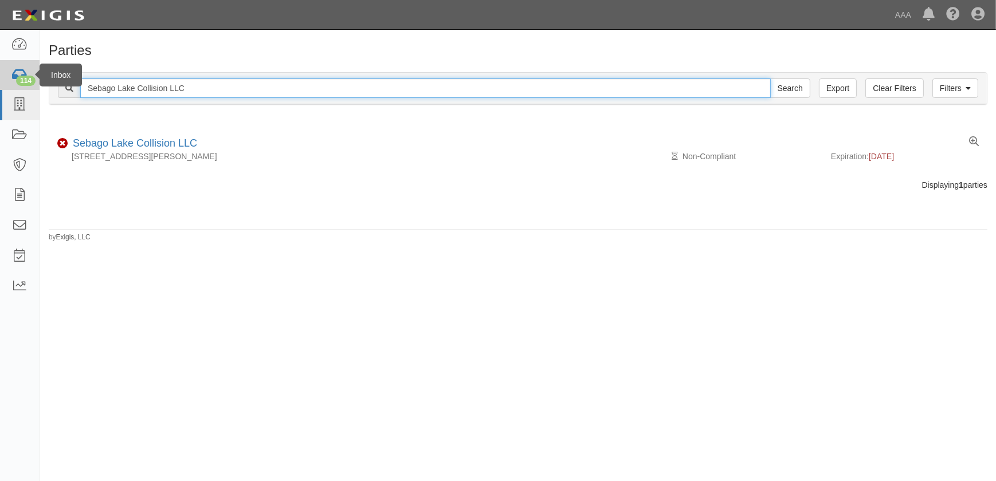
drag, startPoint x: 198, startPoint y: 81, endPoint x: 8, endPoint y: 79, distance: 190.2
click at [9, 78] on body "Toggle navigation Dashboard 114 Inbox Parties Agreements Coverages Documents Me…" at bounding box center [498, 234] width 996 height 468
paste input "Fix Auto - [GEOGRAPHIC_DATA]"
type input "Fix Auto - [GEOGRAPHIC_DATA]"
click at [770, 78] on input "Search" at bounding box center [790, 87] width 40 height 19
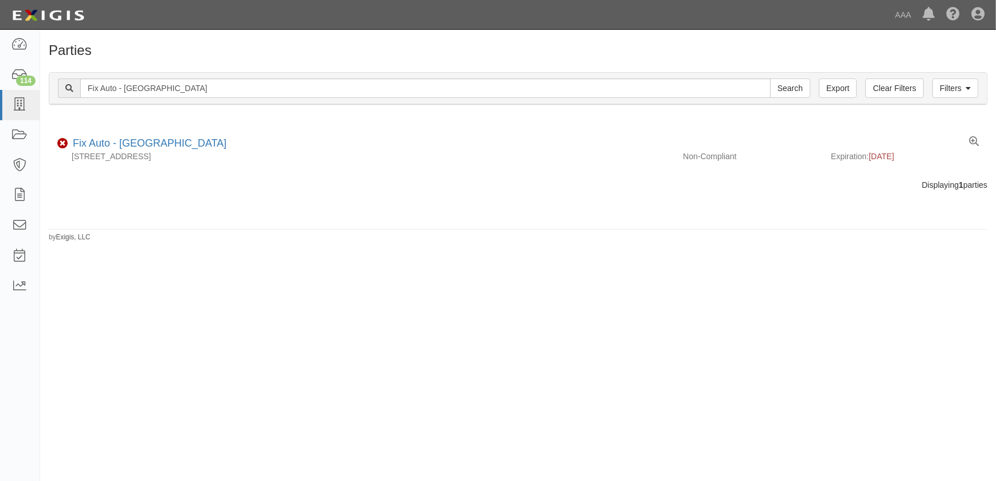
drag, startPoint x: 640, startPoint y: 348, endPoint x: 634, endPoint y: 339, distance: 10.8
click at [640, 347] on div "Parties Add Party Filters Clear Filters Export Fix Auto - Lemon Grove Search Fi…" at bounding box center [498, 250] width 996 height 433
click at [328, 274] on div "Parties Add Party Filters Clear Filters Export Fix Auto - Lemon Grove Search Fi…" at bounding box center [498, 250] width 996 height 433
drag, startPoint x: 422, startPoint y: 227, endPoint x: 426, endPoint y: 178, distance: 49.4
click at [422, 227] on div "Parties Add Party Filters Clear Filters Export Fix Auto - Lemon Grove Search Fi…" at bounding box center [518, 142] width 956 height 199
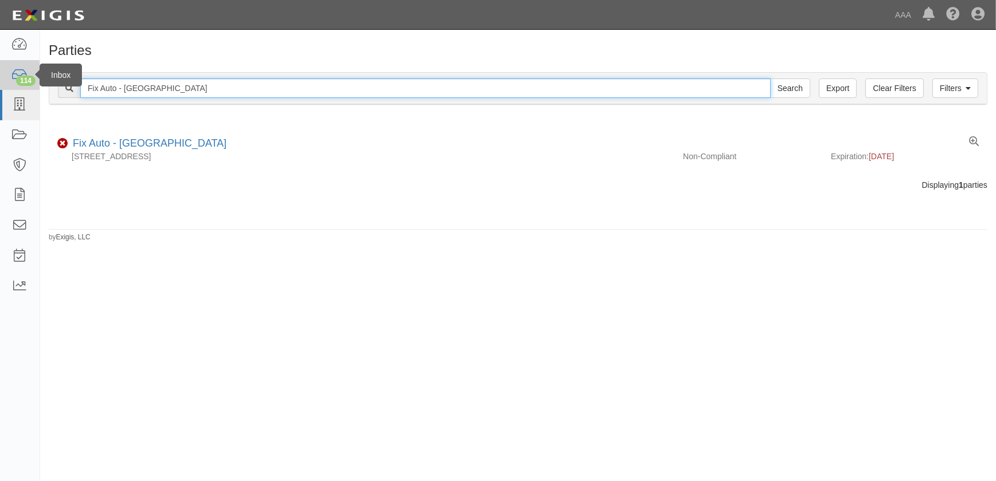
drag, startPoint x: 99, startPoint y: 85, endPoint x: 29, endPoint y: 84, distance: 70.5
click at [31, 84] on body "Toggle navigation Dashboard 114 Inbox Parties Agreements Coverages Documents Me…" at bounding box center [498, 234] width 996 height 468
paste input "Norm Reeves Collision - Irvin"
type input "Norm Reeves Collision - Irvine"
click at [770, 78] on input "Search" at bounding box center [790, 87] width 40 height 19
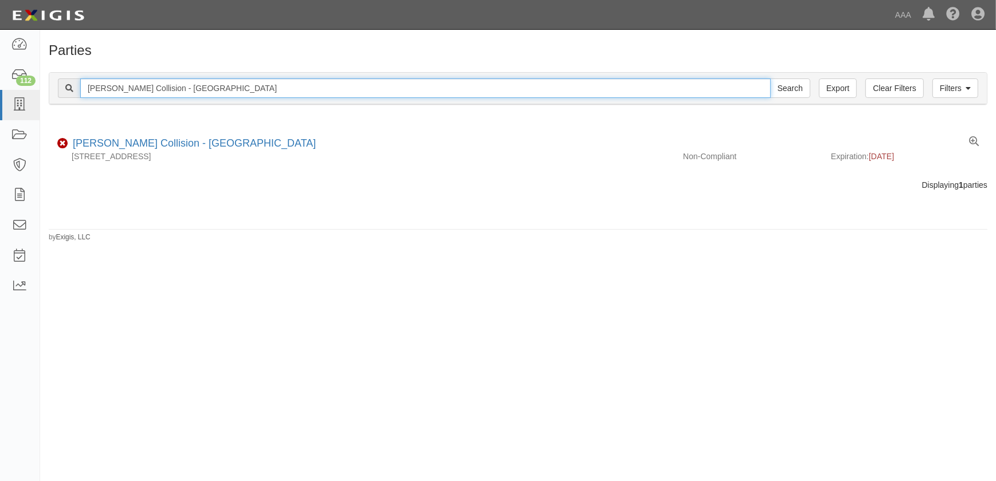
drag, startPoint x: 239, startPoint y: 92, endPoint x: -34, endPoint y: 93, distance: 273.3
click at [0, 93] on html "Toggle navigation Dashboard 112 Inbox Parties Agreements Coverages Documents Me…" at bounding box center [498, 234] width 996 height 468
paste input "World Wide Car Servic"
type input "World Wide Car Service"
click at [770, 78] on input "Search" at bounding box center [790, 87] width 40 height 19
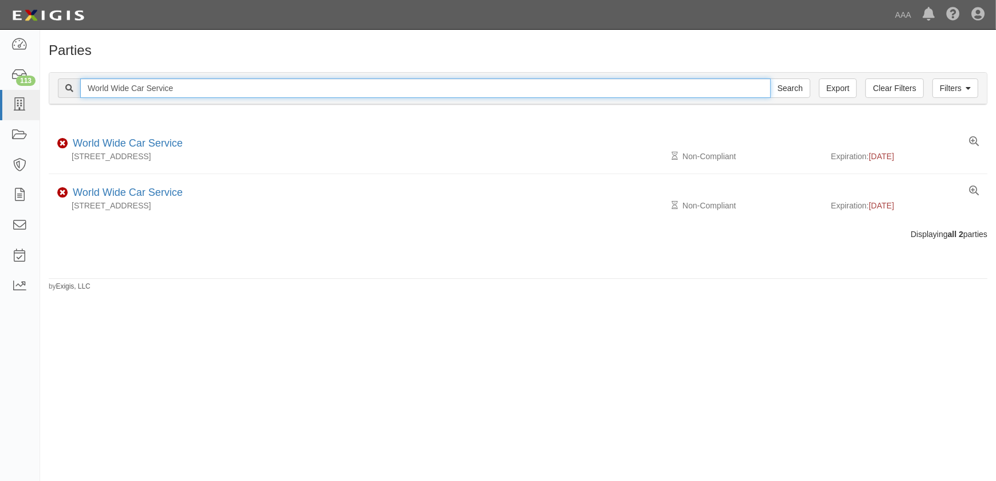
drag, startPoint x: 190, startPoint y: 87, endPoint x: 74, endPoint y: 81, distance: 115.3
click at [74, 81] on div "World Wide Car Service Search" at bounding box center [434, 87] width 752 height 19
paste input "Jays Auto Sales Inc"
type input "Jays Auto Sales Inc"
click at [770, 78] on input "Search" at bounding box center [790, 87] width 40 height 19
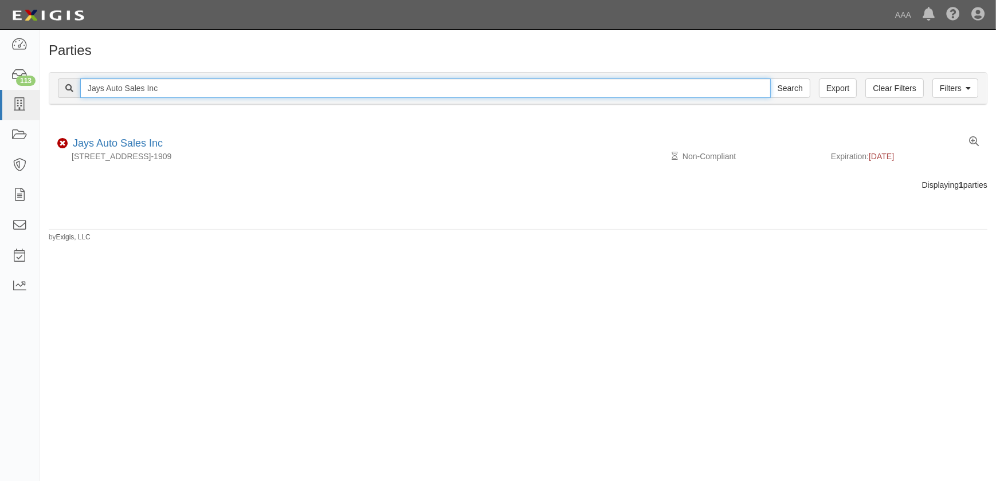
drag, startPoint x: 181, startPoint y: 91, endPoint x: 42, endPoint y: 86, distance: 139.3
click at [42, 86] on div "Filters Clear Filters Export Jays Auto Sales Inc Search Filters Compliance Stat…" at bounding box center [518, 90] width 956 height 53
paste input "im [PERSON_NAME] Chevrolet"
type input "[PERSON_NAME] [PERSON_NAME] Chevrolet"
click at [770, 78] on input "Search" at bounding box center [790, 87] width 40 height 19
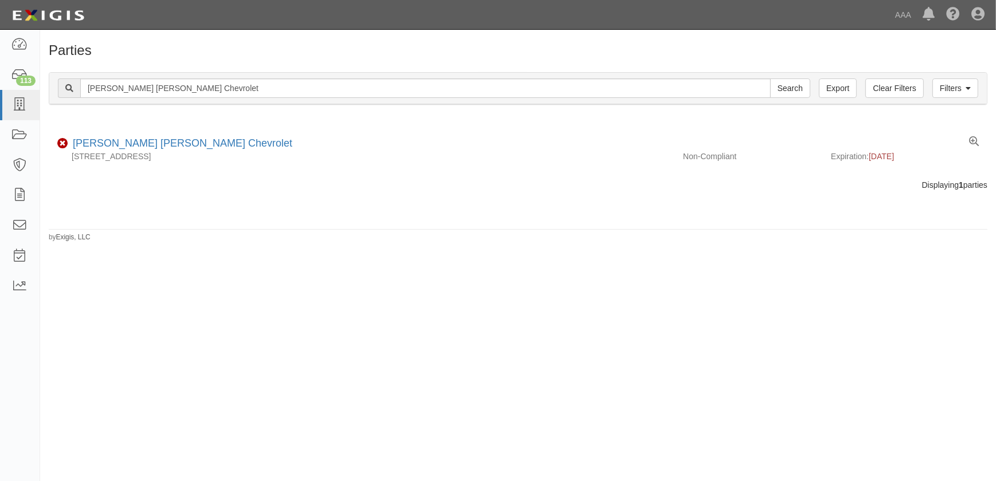
drag, startPoint x: 257, startPoint y: 284, endPoint x: 251, endPoint y: 280, distance: 7.5
click at [257, 280] on div "Parties Add Party Filters Clear Filters Export Jim Butler Linn Chevrolet Search…" at bounding box center [498, 250] width 996 height 433
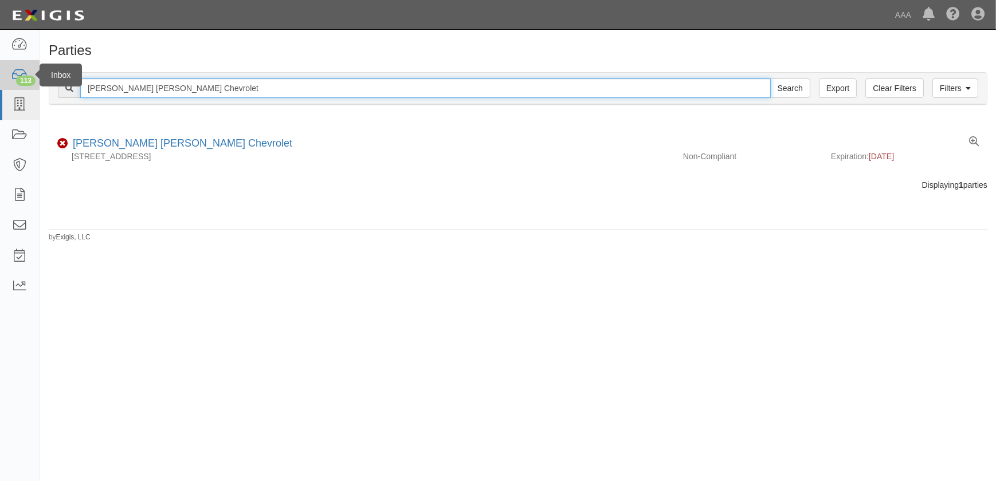
drag, startPoint x: 170, startPoint y: 89, endPoint x: 33, endPoint y: 89, distance: 137.5
click at [34, 92] on body "Toggle navigation Dashboard 113 Inbox Parties Agreements Coverages Documents Me…" at bounding box center [498, 234] width 996 height 468
paste input "Fix Auto - Poway"
type input "Fix Auto - Poway"
click at [770, 78] on input "Search" at bounding box center [790, 87] width 40 height 19
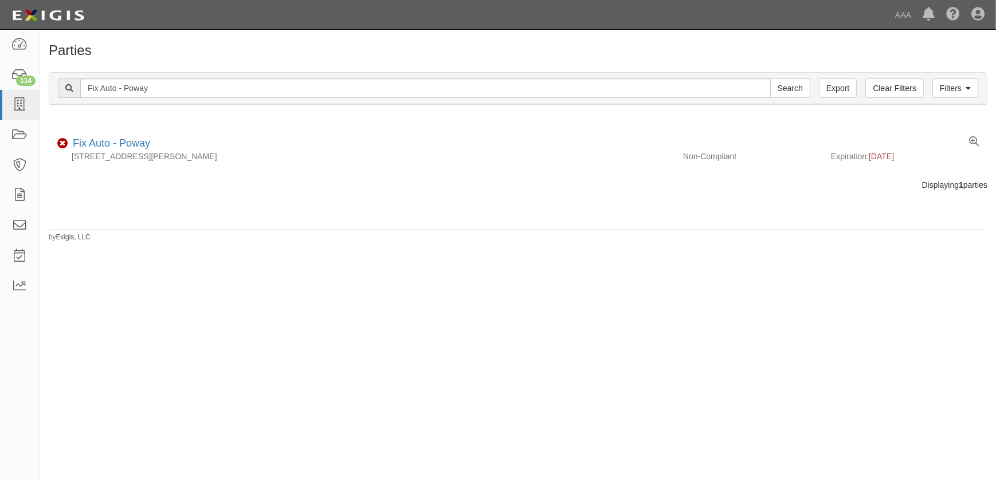
drag, startPoint x: 195, startPoint y: 342, endPoint x: 188, endPoint y: 307, distance: 35.5
click at [195, 341] on div "Parties Add Party Filters Clear Filters Export Fix Auto - Poway Search Filters …" at bounding box center [498, 250] width 996 height 433
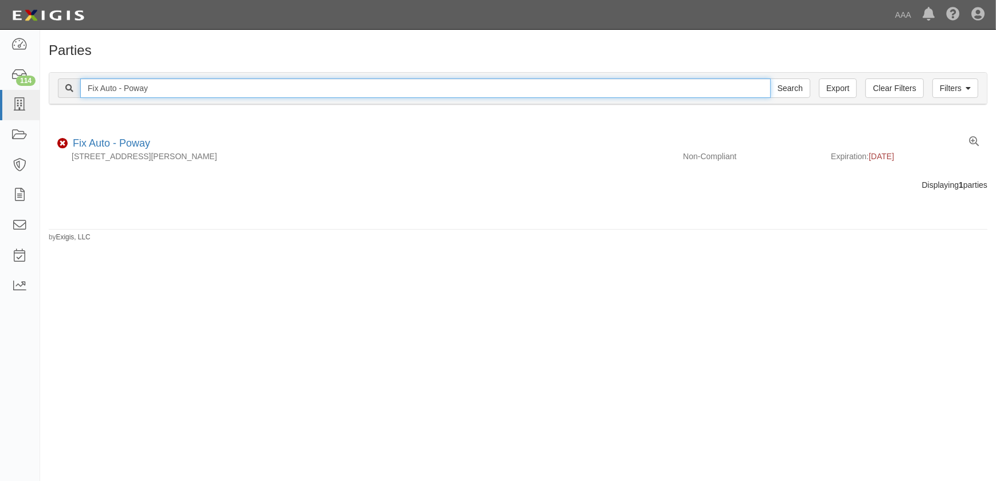
drag, startPoint x: 114, startPoint y: 86, endPoint x: 66, endPoint y: 86, distance: 48.1
click at [66, 86] on div "Fix Auto - Poway Search" at bounding box center [434, 87] width 752 height 19
paste input "[PERSON_NAME] Chevrolet"
type input "[PERSON_NAME] Chevrolet"
click at [770, 78] on input "Search" at bounding box center [790, 87] width 40 height 19
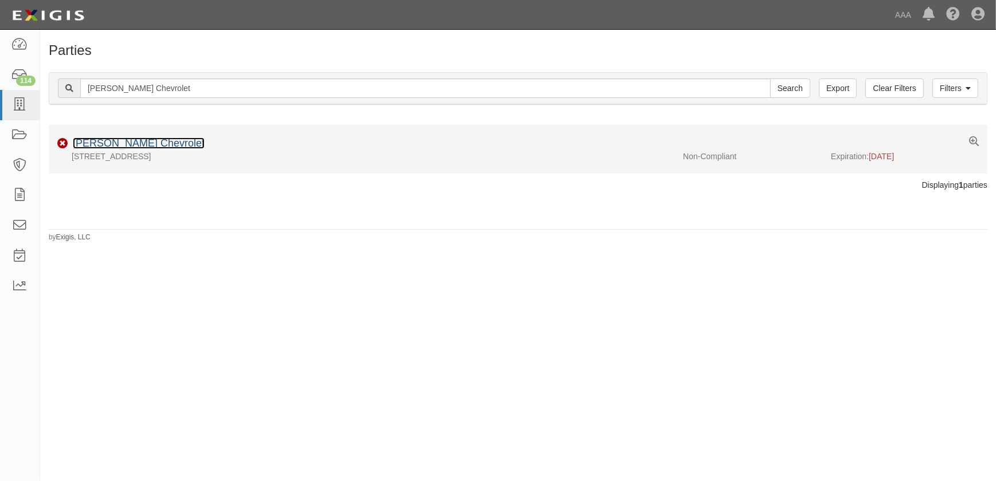
click at [153, 143] on link "[PERSON_NAME] Chevrolet" at bounding box center [139, 143] width 132 height 11
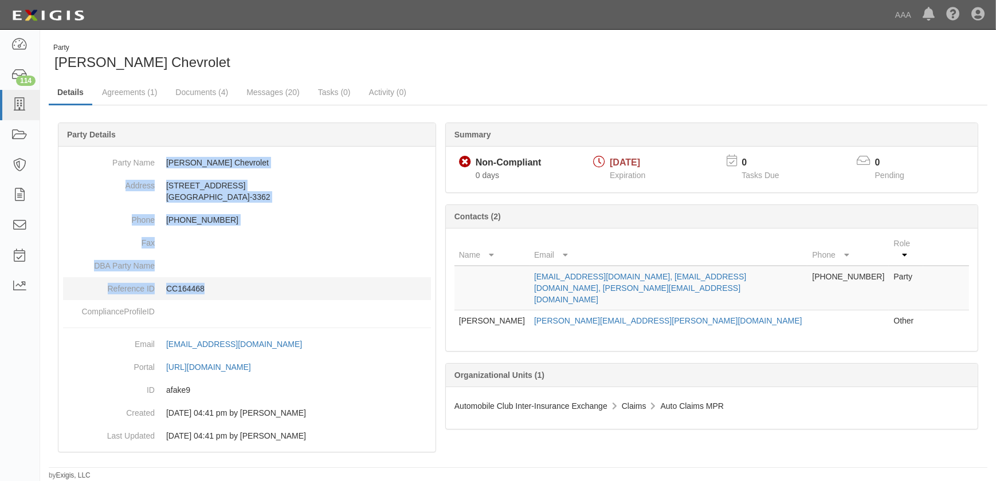
drag, startPoint x: 165, startPoint y: 158, endPoint x: 248, endPoint y: 288, distance: 154.0
click at [248, 288] on dl "Party Name [PERSON_NAME] Chevrolet Address [STREET_ADDRESS][PHONE_NUMBER] Phone…" at bounding box center [247, 237] width 368 height 172
copy dl "[PERSON_NAME] Chevrolet Address [STREET_ADDRESS][PHONE_NUMBER] Phone [PHONE_NUM…"
click at [193, 92] on link "Documents (4)" at bounding box center [202, 93] width 70 height 25
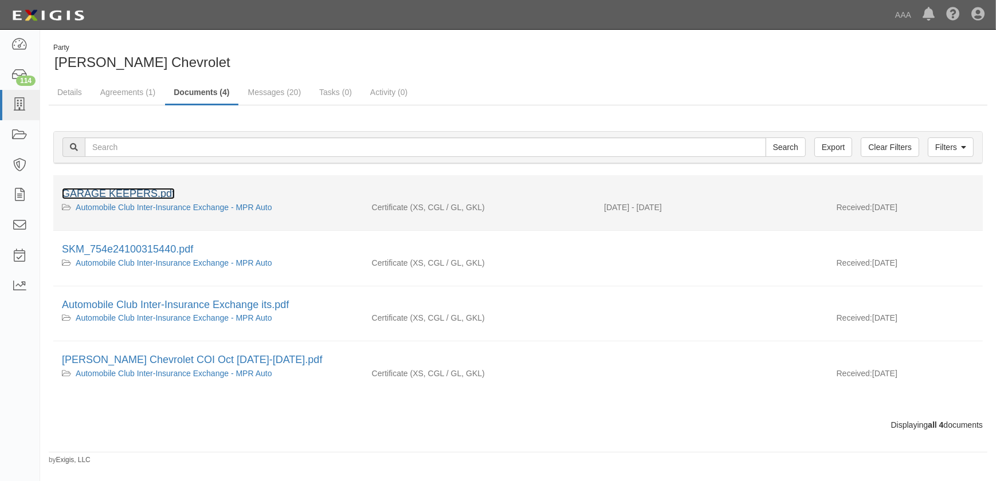
click at [131, 195] on link "GARAGE KEEPERS.pdf" at bounding box center [118, 193] width 113 height 11
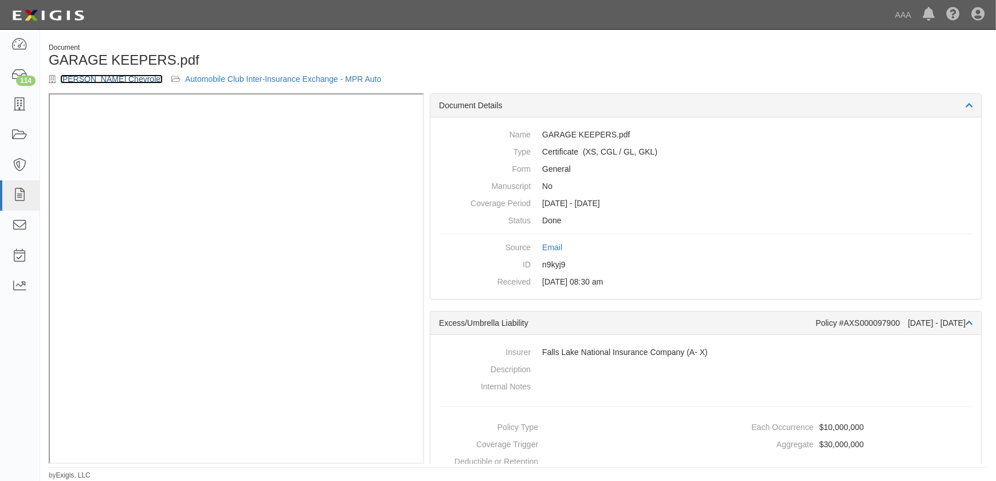
click at [108, 76] on link "[PERSON_NAME] Chevrolet" at bounding box center [111, 78] width 103 height 9
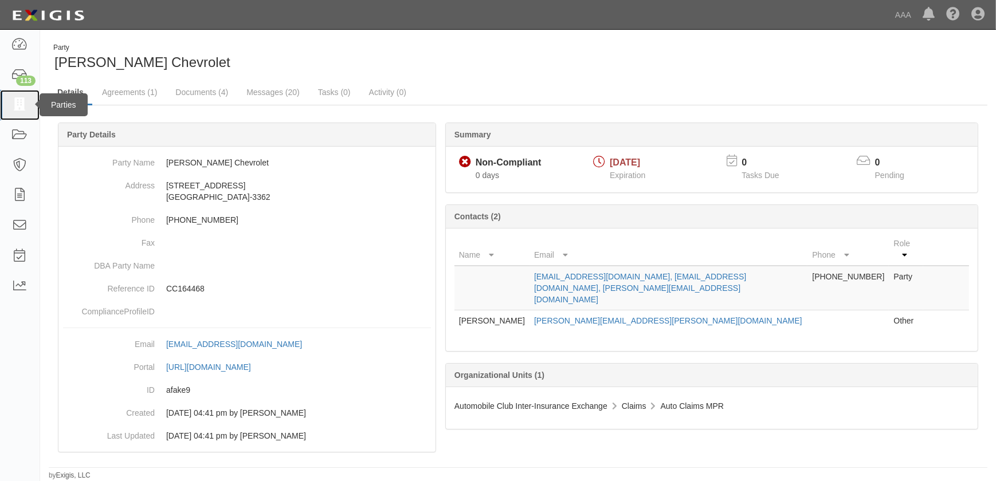
click at [23, 109] on icon at bounding box center [19, 105] width 16 height 13
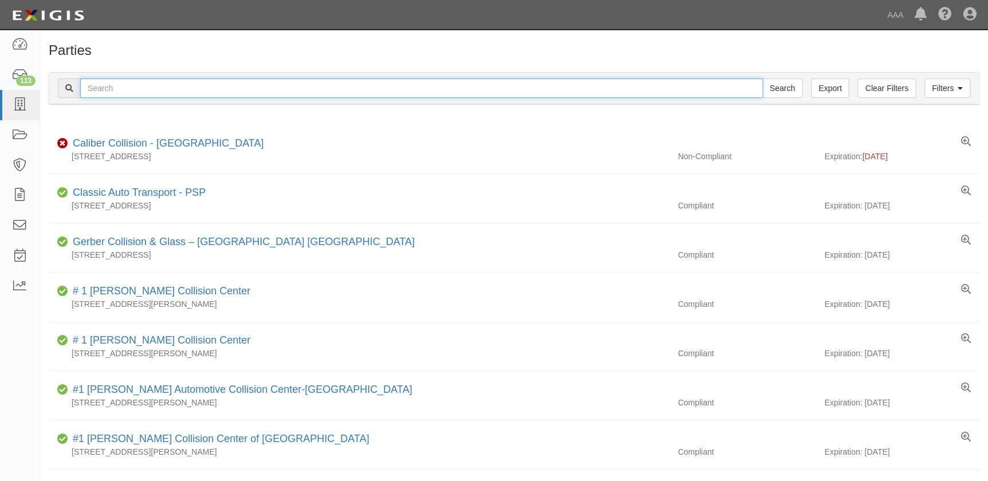
click at [123, 86] on input "text" at bounding box center [421, 87] width 683 height 19
type input "world wide"
click at [763, 78] on input "Search" at bounding box center [783, 87] width 40 height 19
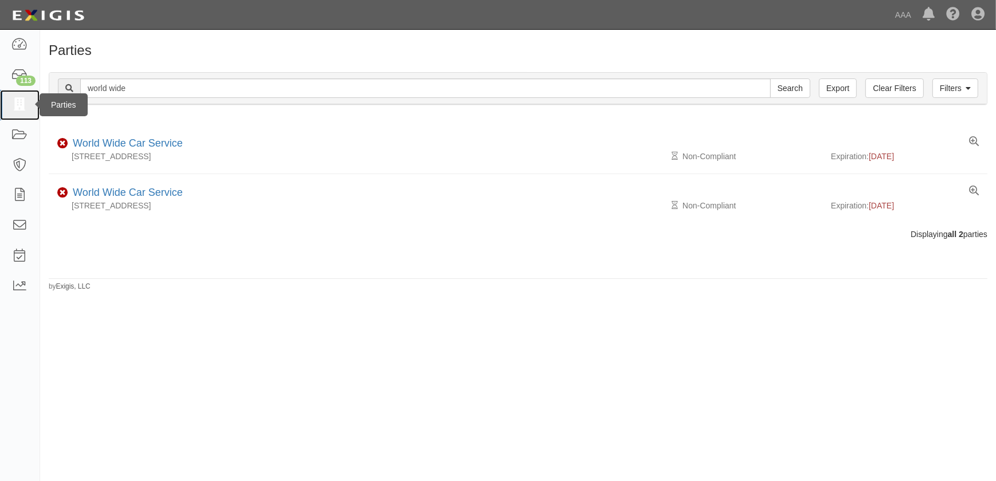
click at [19, 107] on icon at bounding box center [19, 105] width 16 height 13
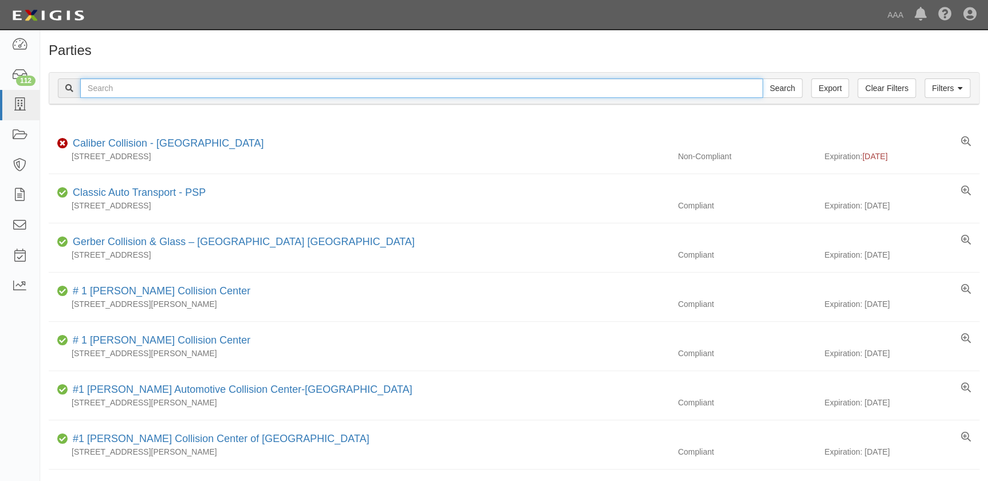
click at [115, 87] on input "text" at bounding box center [421, 87] width 683 height 19
type input "cross"
click at [763, 78] on input "Search" at bounding box center [783, 87] width 40 height 19
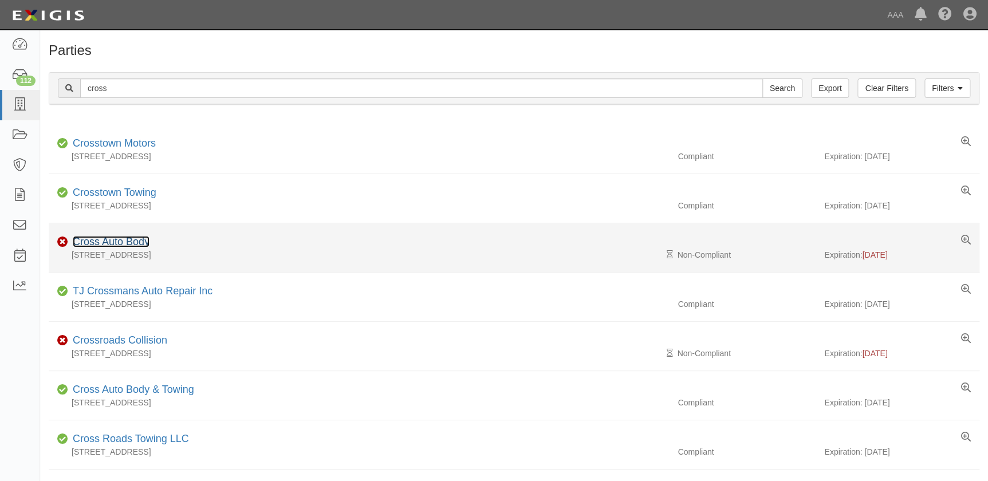
click at [131, 241] on link "Cross Auto Body" at bounding box center [111, 241] width 77 height 11
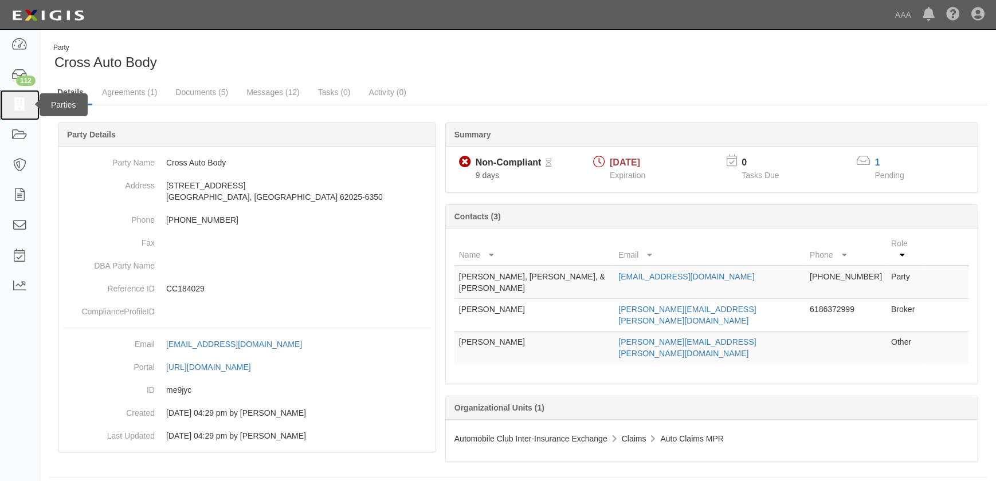
click at [19, 103] on icon at bounding box center [19, 105] width 16 height 13
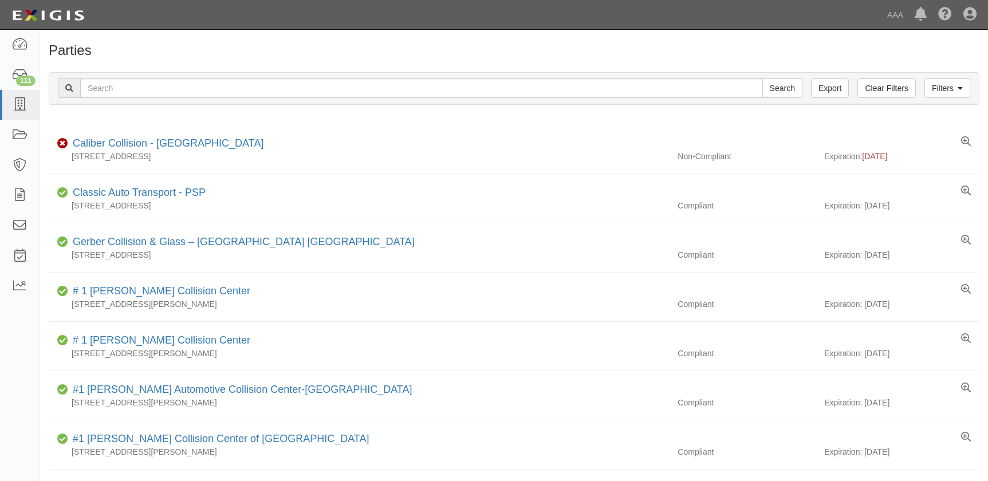
click at [155, 92] on input "text" at bounding box center [421, 87] width 683 height 19
type input "[PERSON_NAME]"
click at [763, 78] on input "Search" at bounding box center [783, 87] width 40 height 19
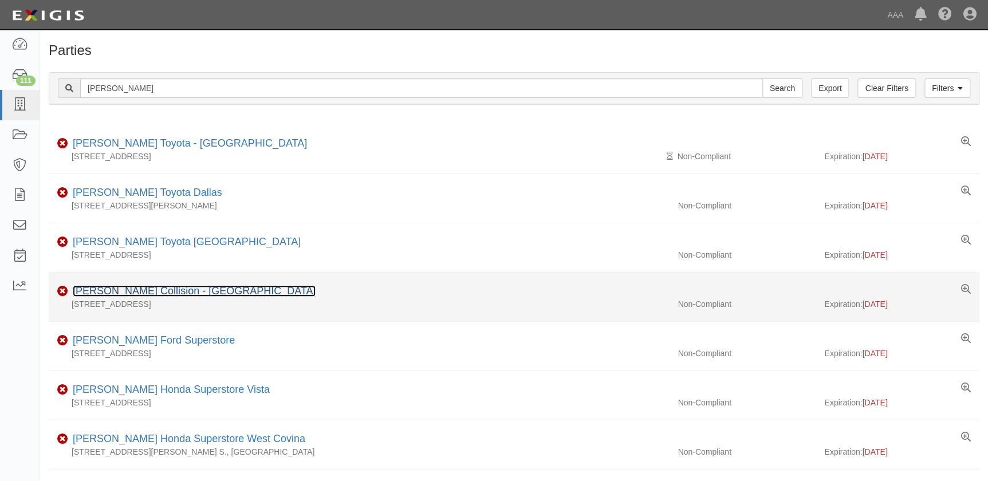
click at [115, 291] on link "[PERSON_NAME] Collision - [GEOGRAPHIC_DATA]" at bounding box center [194, 290] width 243 height 11
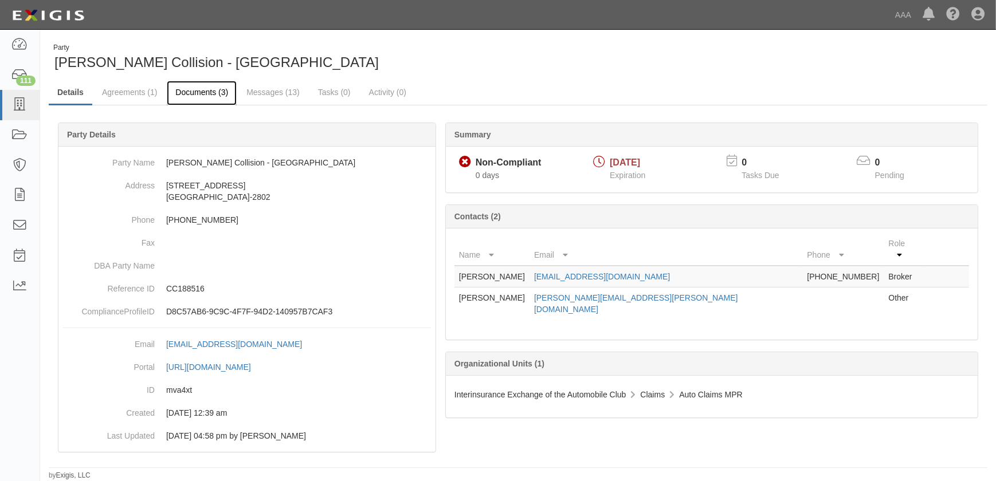
click at [201, 93] on link "Documents (3)" at bounding box center [202, 93] width 70 height 25
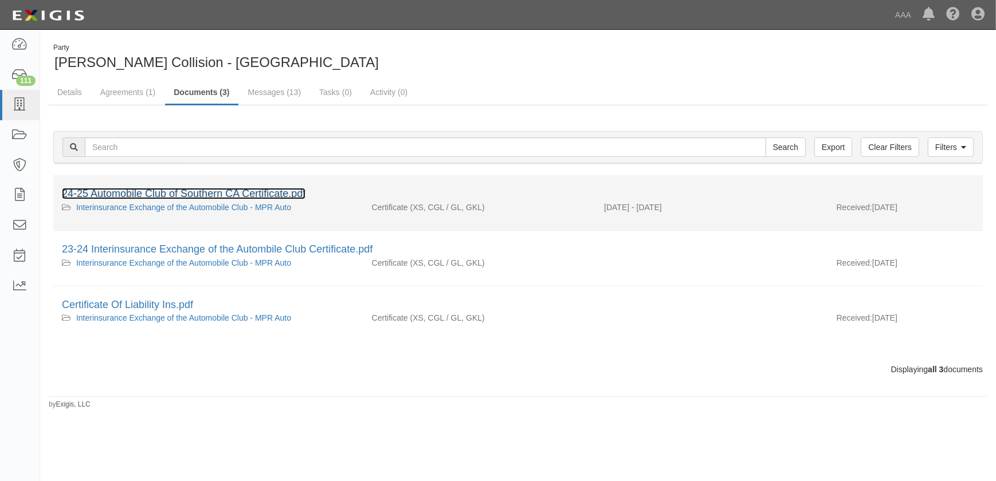
click at [183, 199] on link "24-25 Automobile Club of Southern CA Certificate.pdf" at bounding box center [183, 193] width 243 height 11
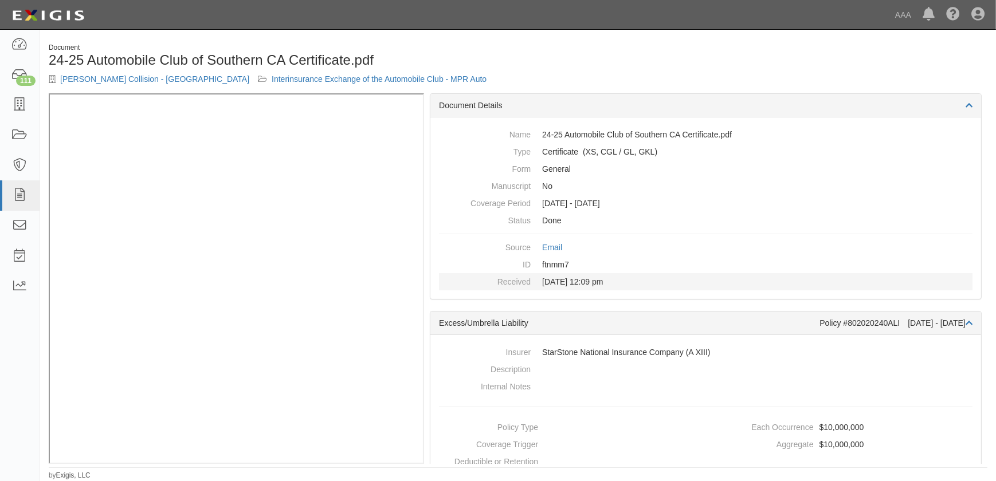
drag, startPoint x: 795, startPoint y: 155, endPoint x: 504, endPoint y: 278, distance: 315.5
click at [795, 155] on dd "Certificate (XS, CGL / GL, GKL)" at bounding box center [705, 151] width 533 height 17
click at [14, 111] on icon at bounding box center [19, 105] width 16 height 13
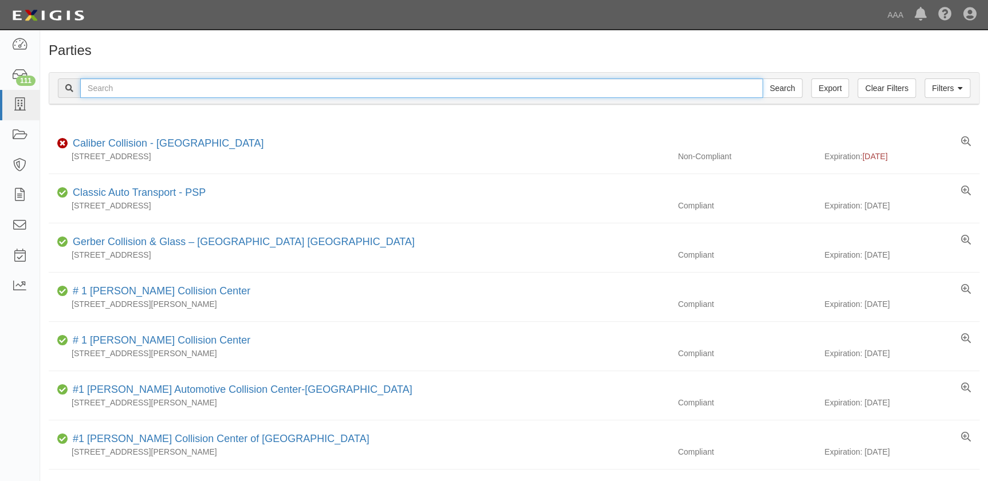
click at [131, 91] on input "text" at bounding box center [421, 87] width 683 height 19
type input "barnetts"
click at [763, 78] on input "Search" at bounding box center [783, 87] width 40 height 19
